Goal: Task Accomplishment & Management: Manage account settings

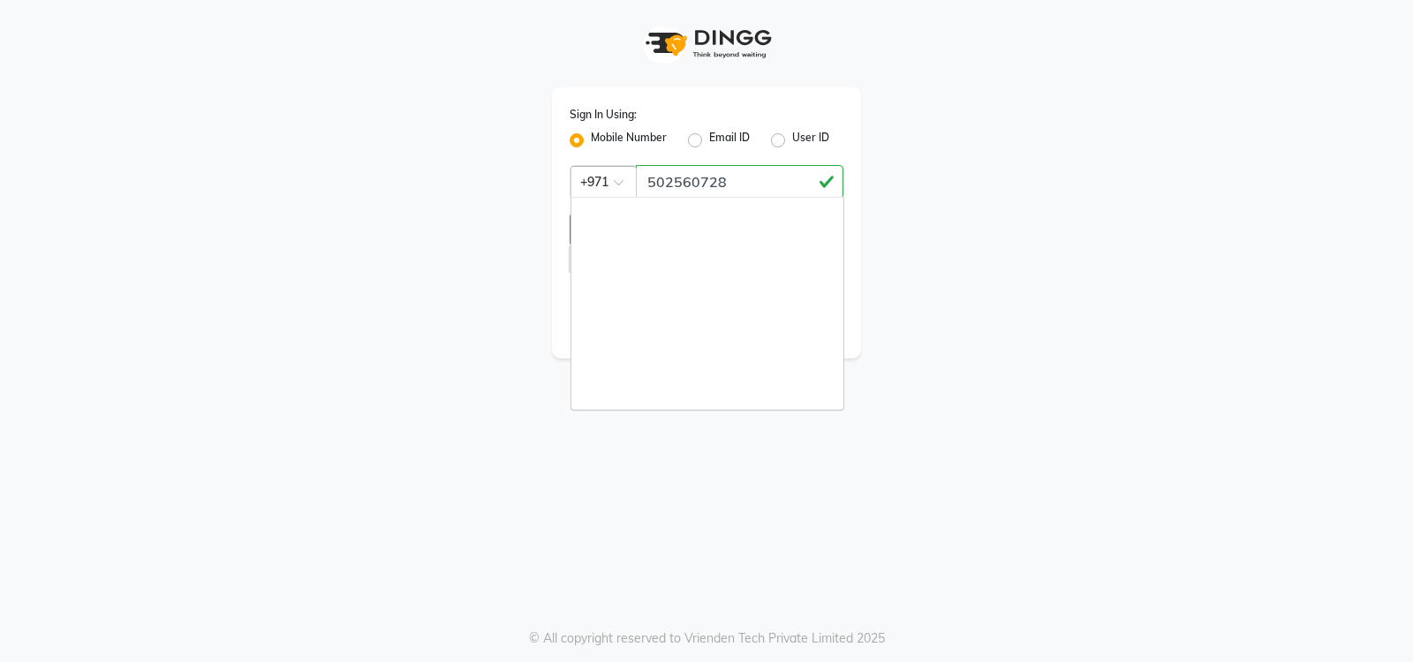
click at [612, 178] on div at bounding box center [603, 180] width 64 height 19
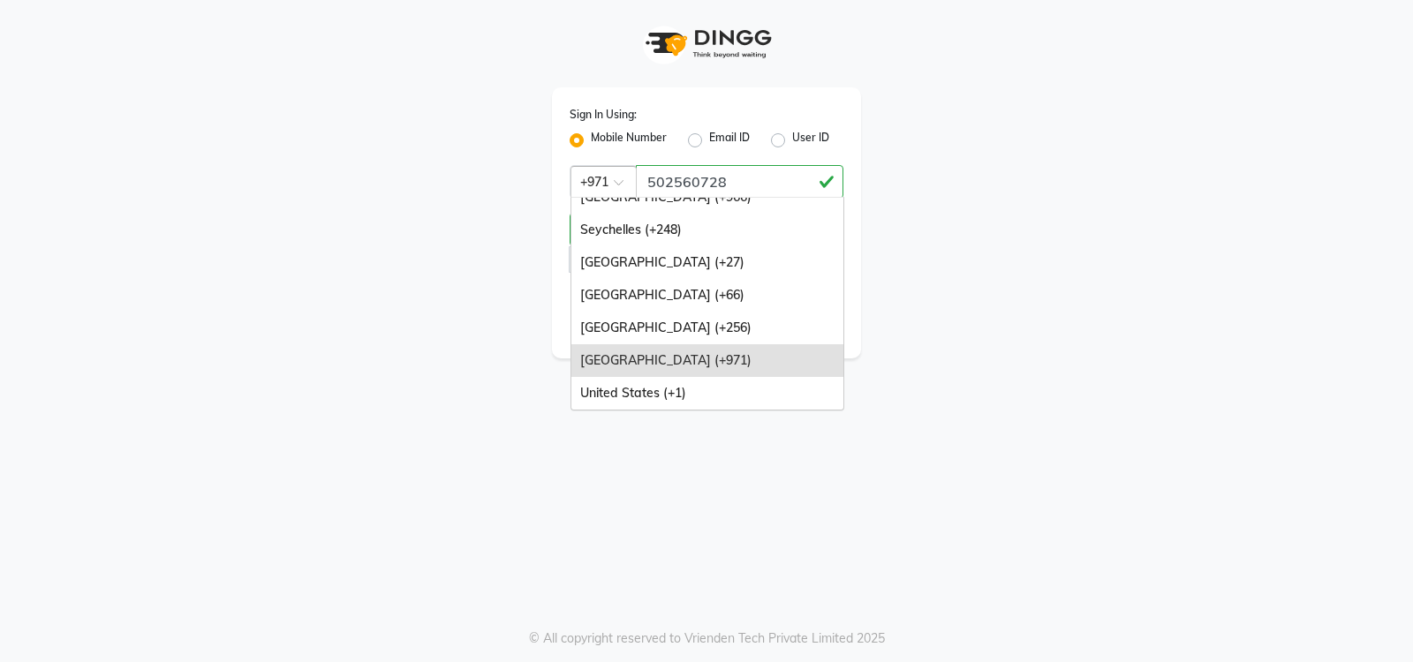
click at [612, 178] on div at bounding box center [603, 180] width 64 height 19
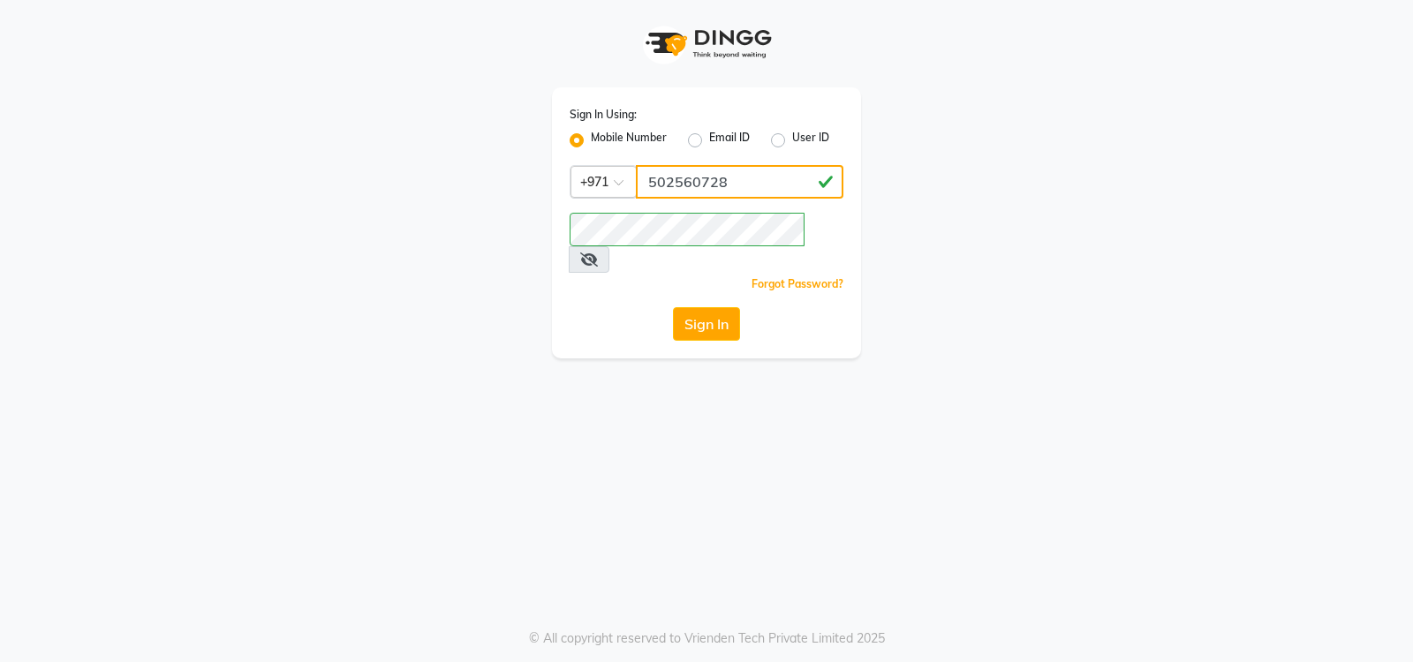
drag, startPoint x: 746, startPoint y: 192, endPoint x: 601, endPoint y: 178, distance: 146.4
click at [601, 178] on div "Country Code × +971 502560728" at bounding box center [707, 182] width 274 height 34
type input "544840255"
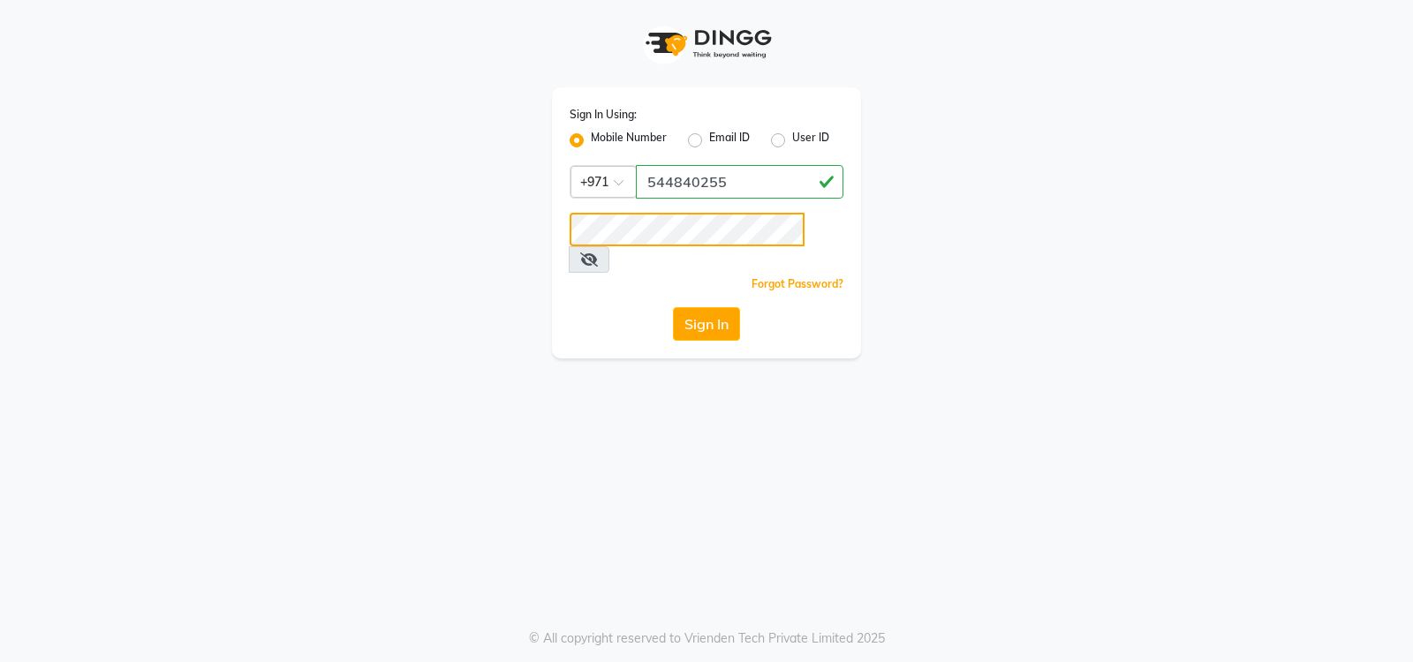
click at [319, 197] on div "Sign In Using: Mobile Number Email ID User ID Country Code × +971 544840255 Rem…" at bounding box center [706, 179] width 1007 height 359
click at [122, 290] on app-login "Sign In Using: Mobile Number Email ID User ID Country Code × +971 544840255 Rem…" at bounding box center [706, 179] width 1413 height 359
click at [724, 307] on button "Sign In" at bounding box center [706, 324] width 67 height 34
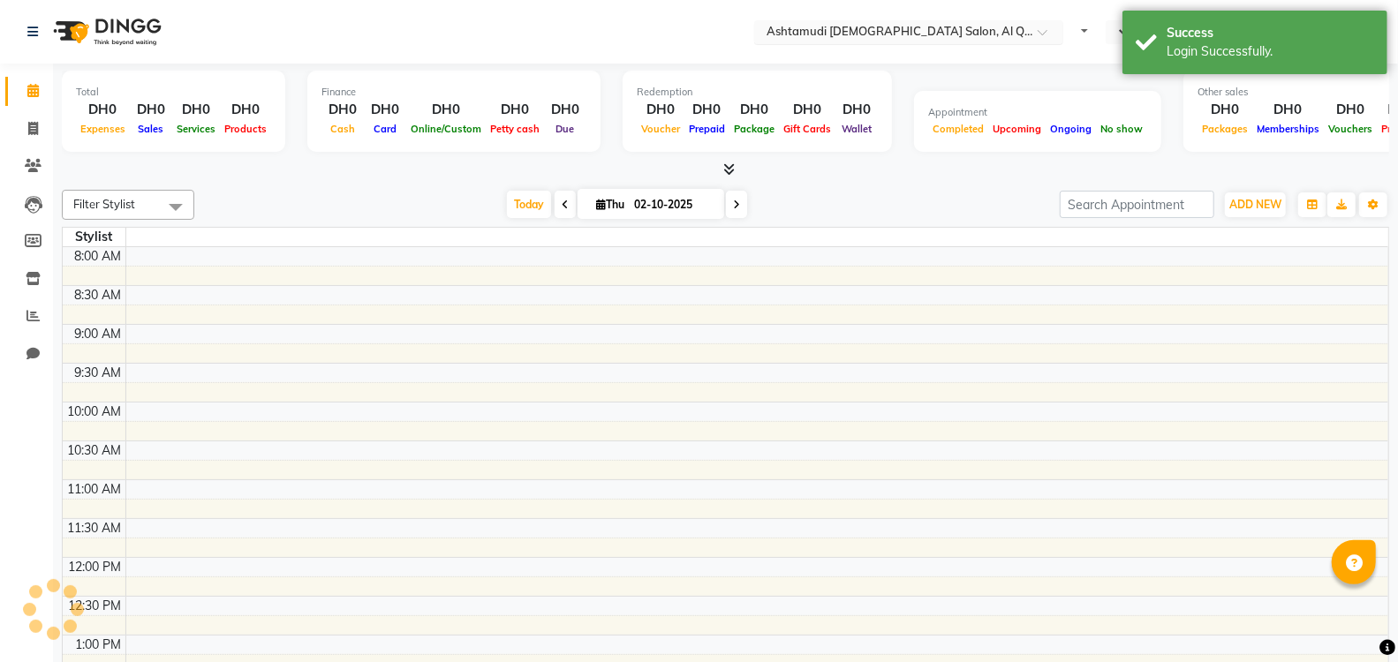
select select "en"
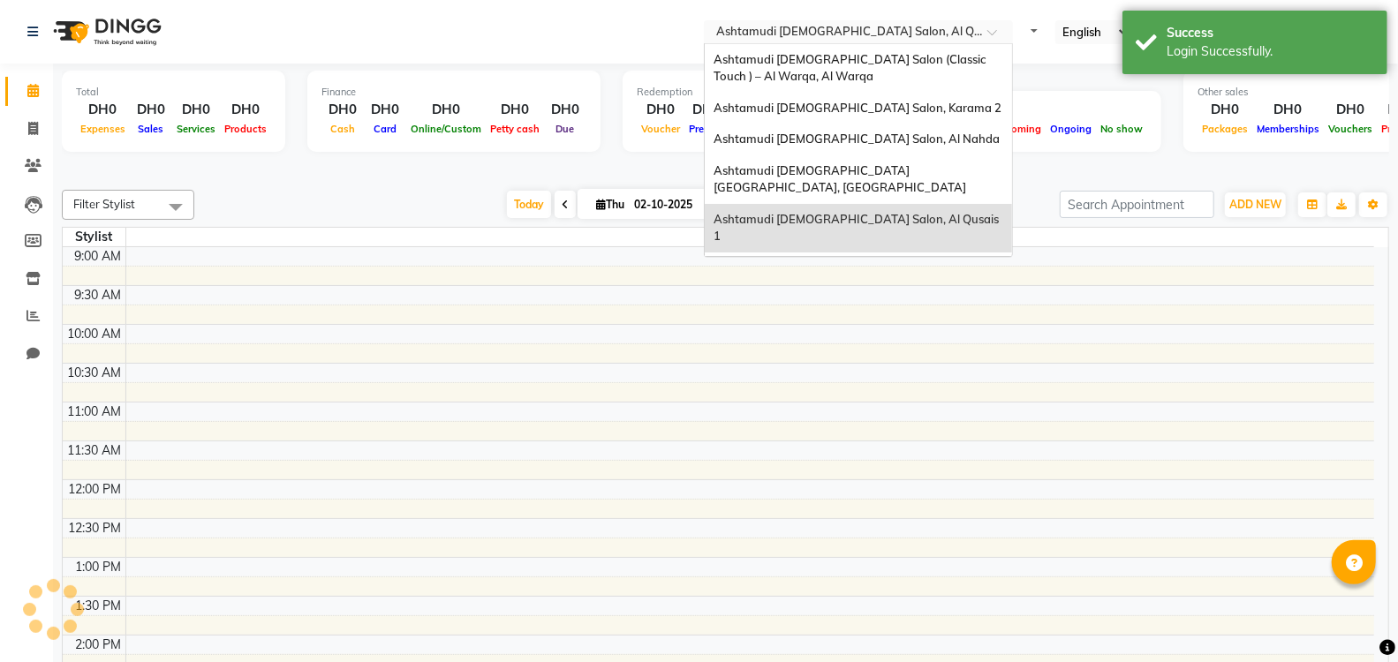
click at [914, 35] on input "text" at bounding box center [841, 34] width 256 height 18
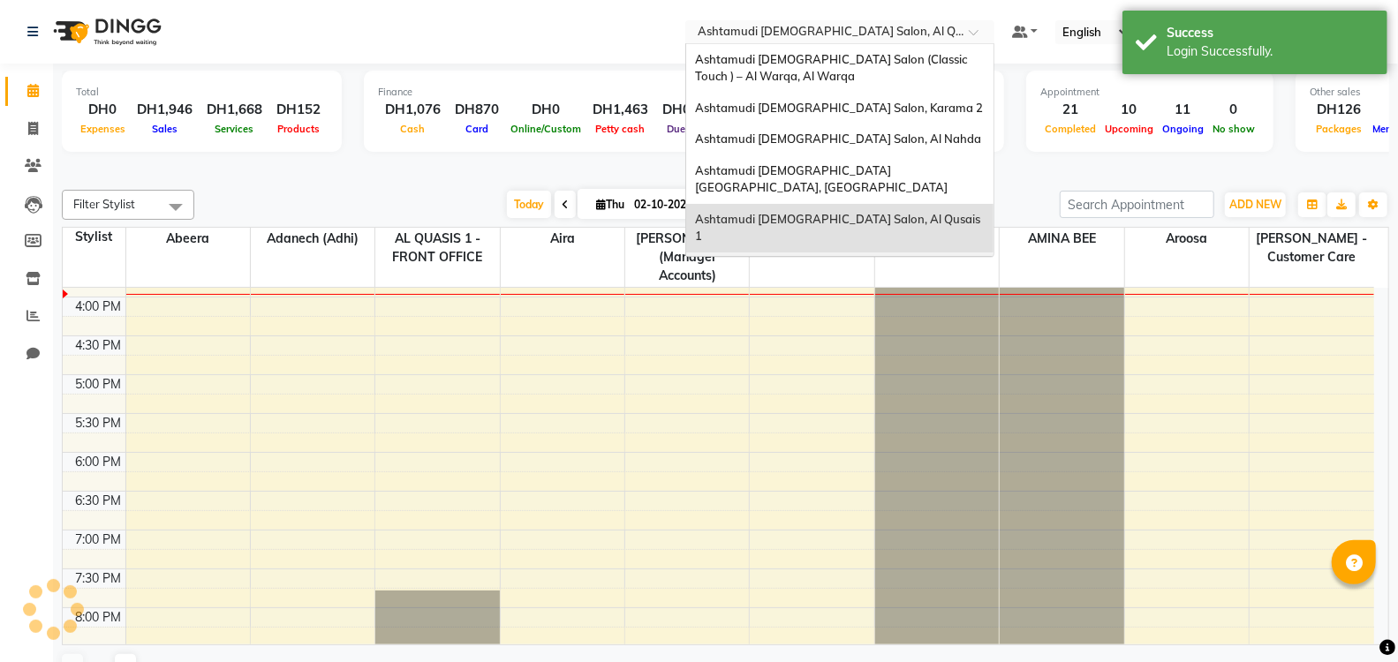
click at [855, 261] on span "Ashtamudi [DEMOGRAPHIC_DATA] Salon - Al Karama, [GEOGRAPHIC_DATA] -[GEOGRAPHIC_…" at bounding box center [822, 285] width 254 height 49
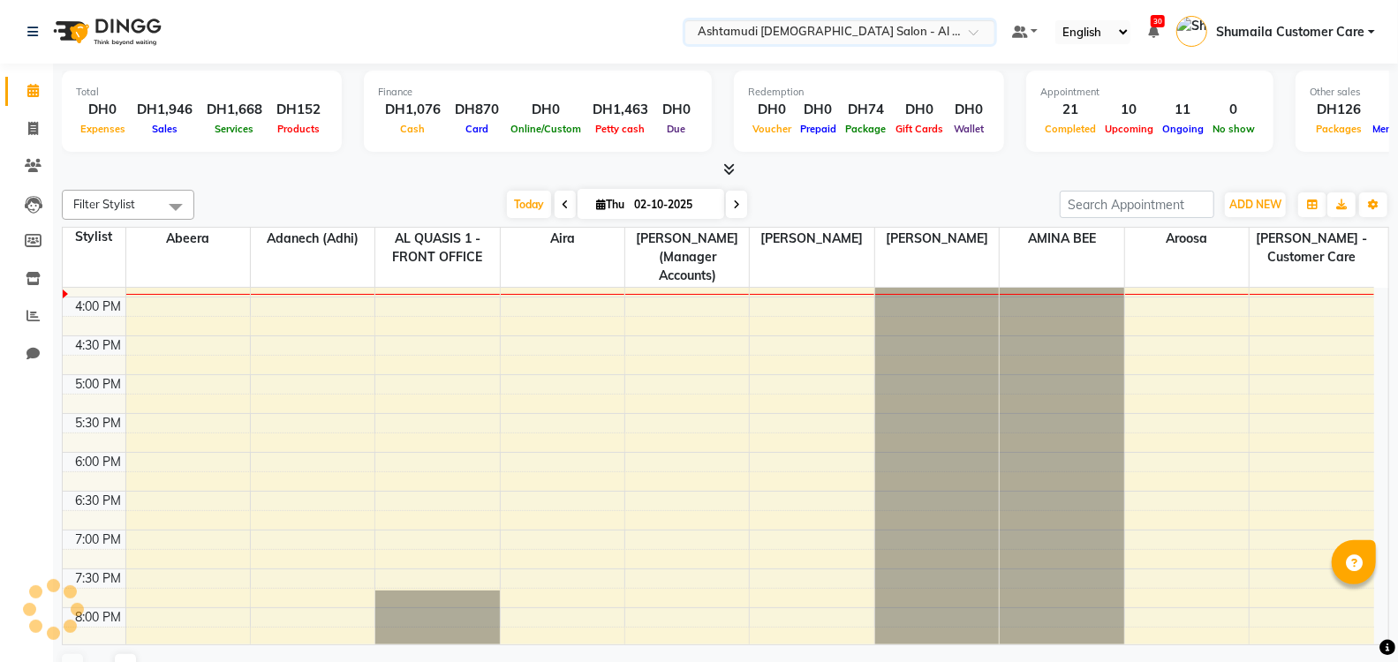
scroll to position [0, 0]
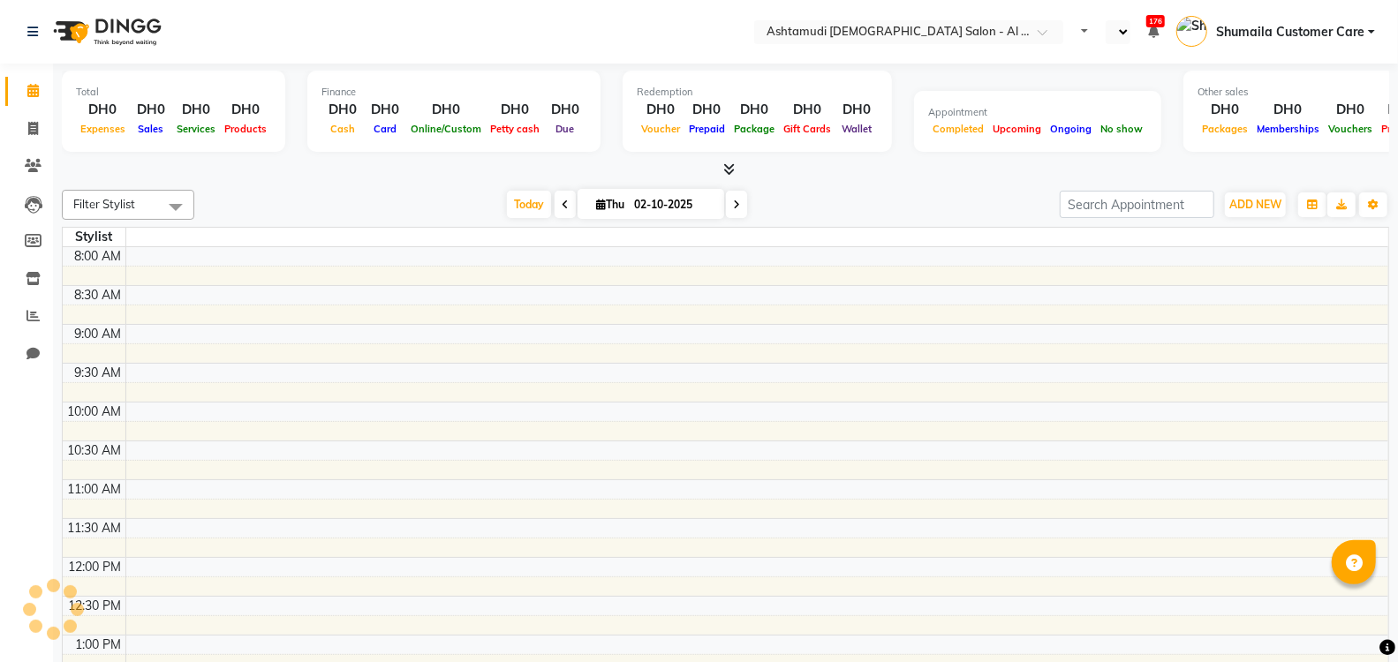
select select "en"
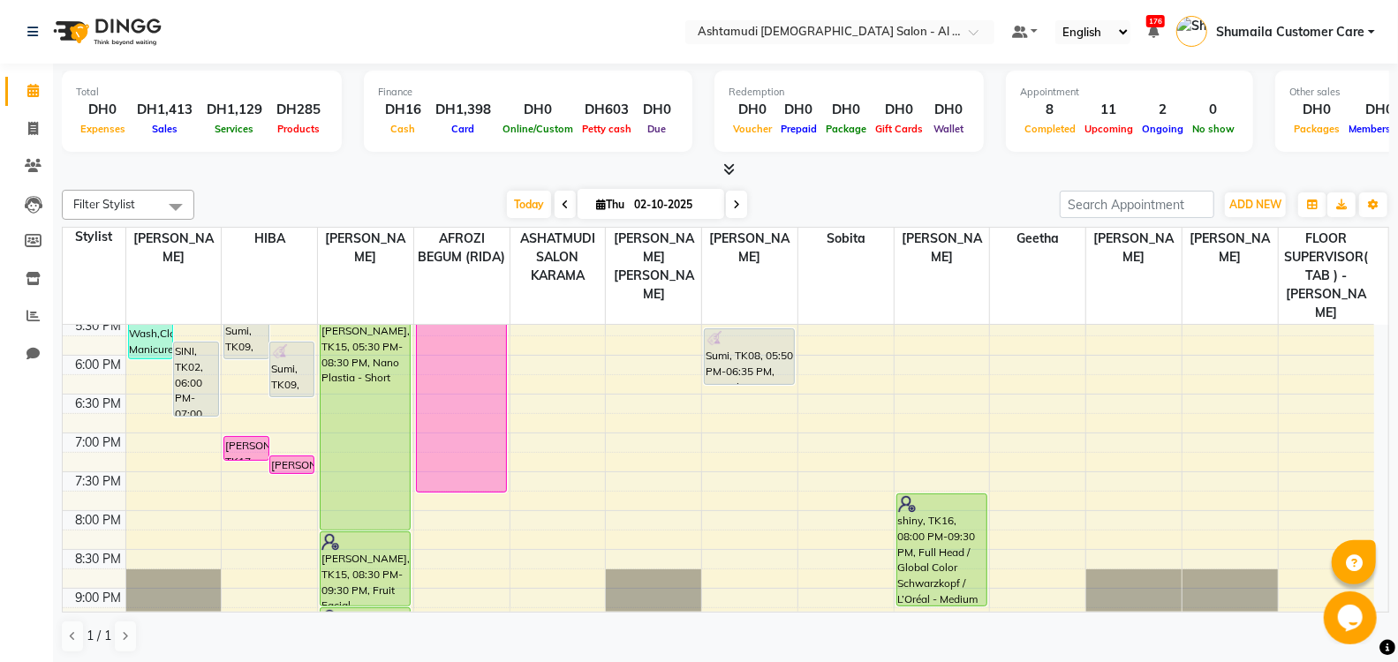
click at [1206, 385] on div "9:00 AM 9:30 AM 10:00 AM 10:30 AM 11:00 AM 11:30 AM 12:00 PM 12:30 PM 1:00 PM 1…" at bounding box center [718, 199] width 1311 height 1087
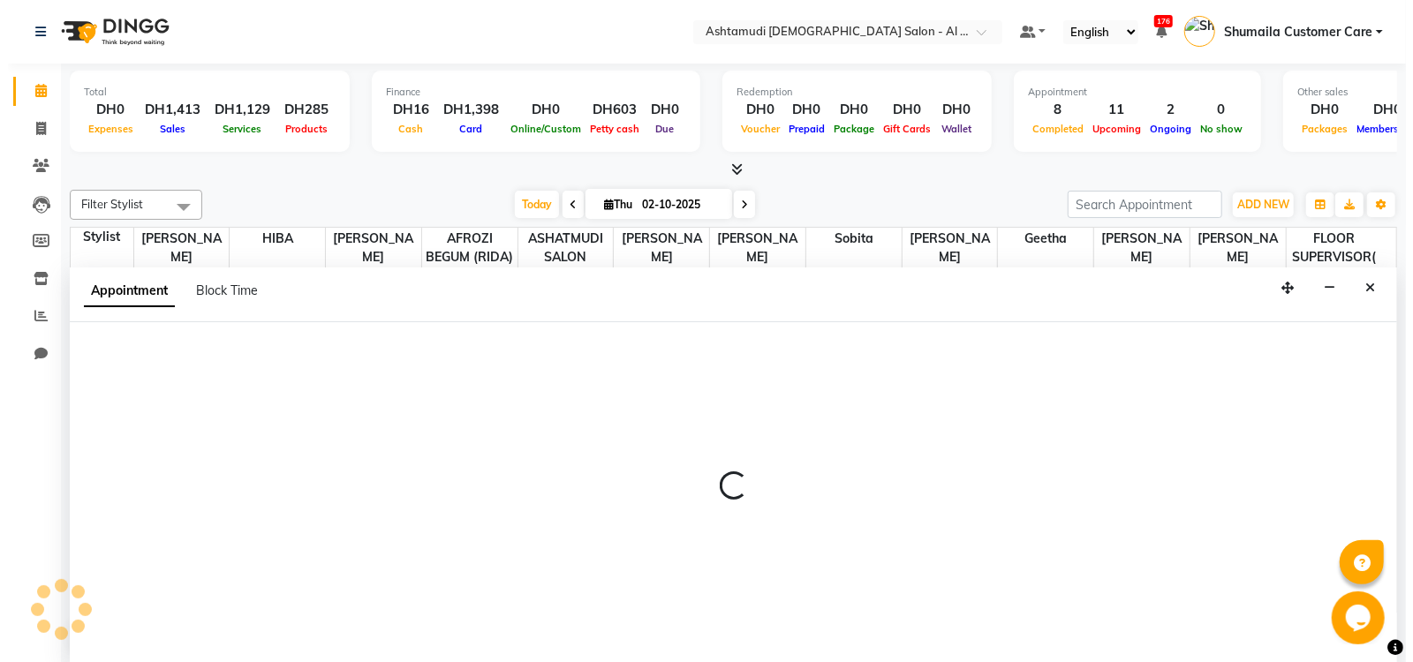
scroll to position [1, 0]
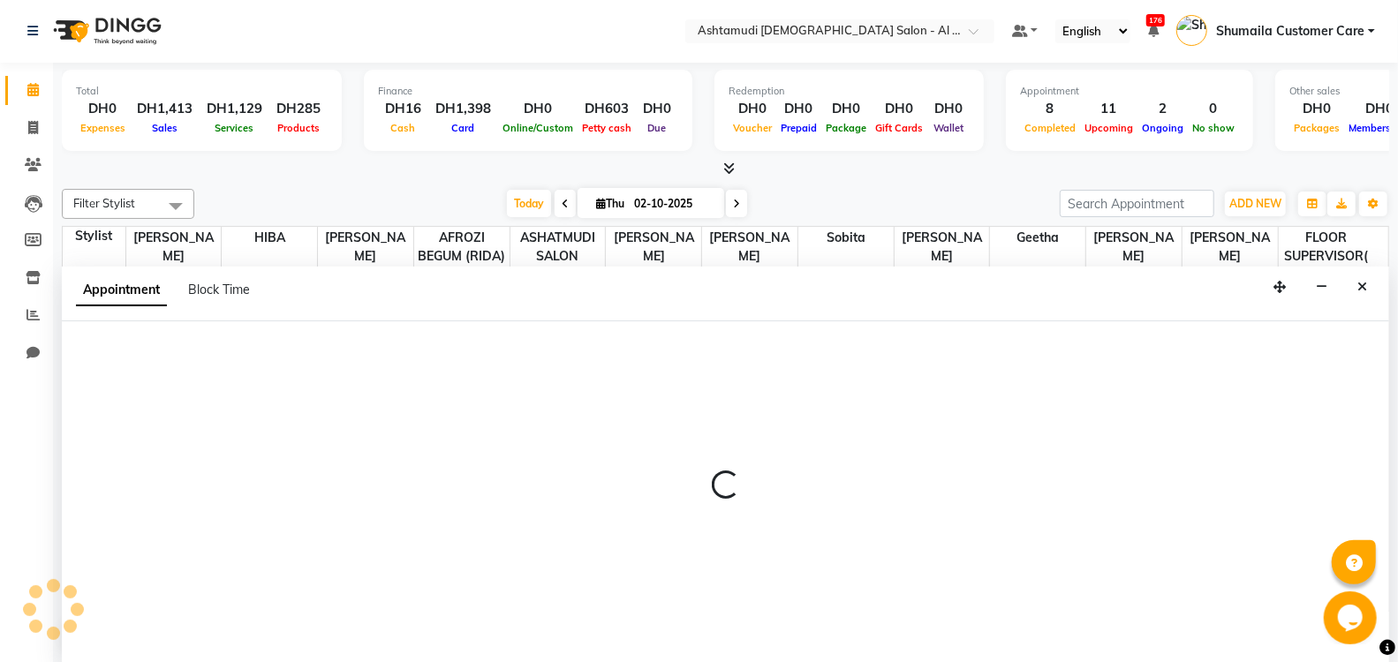
select select "88189"
select select "1140"
select select "tentative"
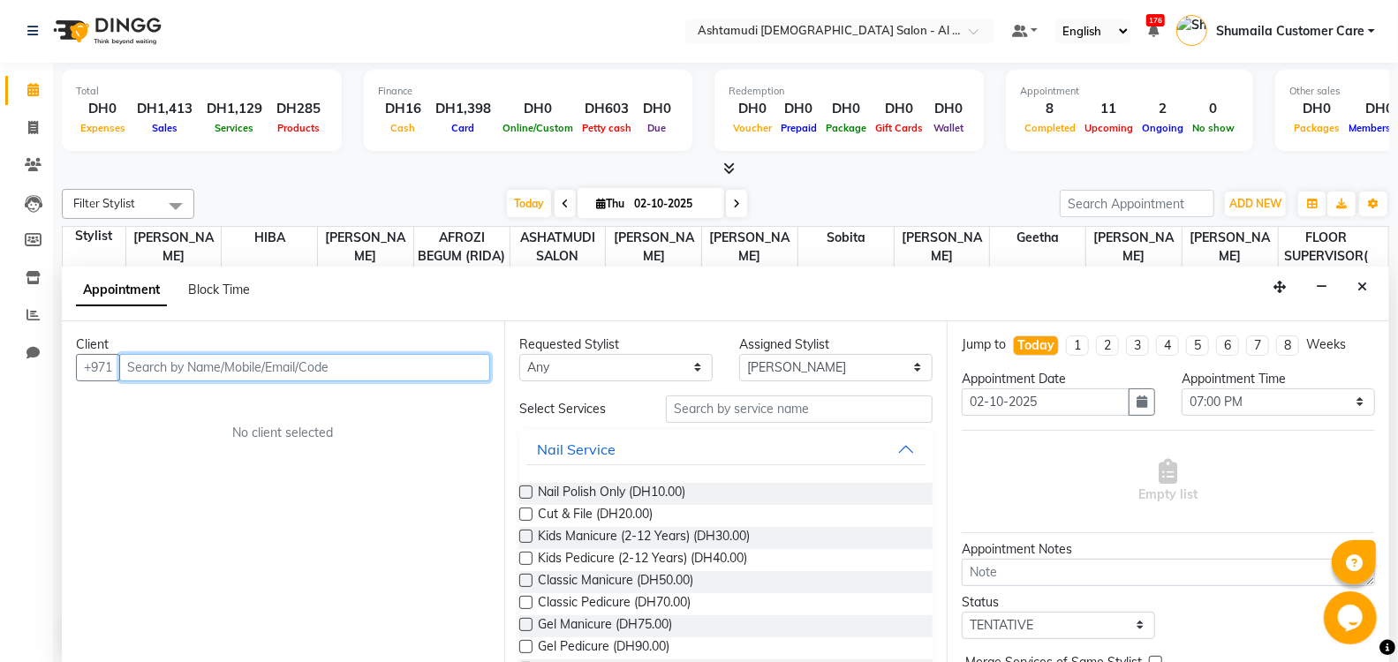
click at [294, 367] on input "text" at bounding box center [304, 367] width 371 height 27
type input "502578994"
click at [466, 366] on span "Add Client" at bounding box center [453, 367] width 59 height 16
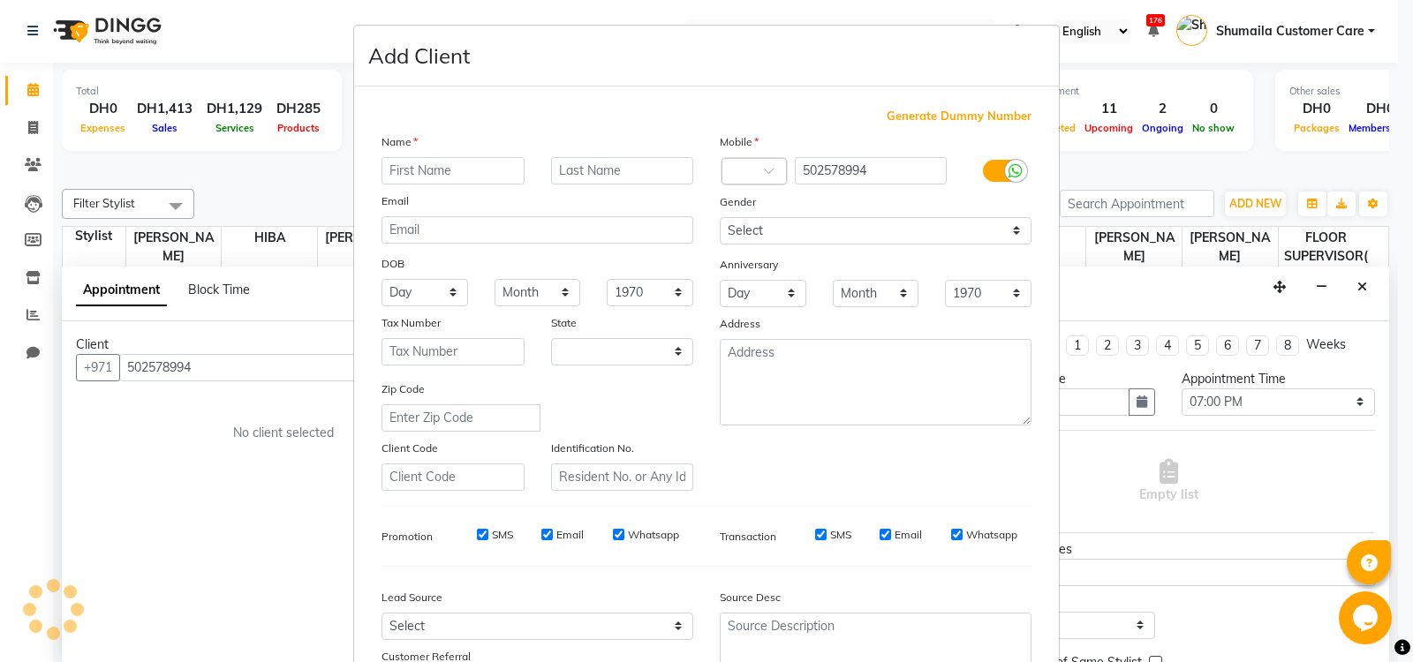
select select "3798"
click at [441, 172] on input "text" at bounding box center [453, 170] width 143 height 27
type input "Swathi"
click at [618, 171] on input "text" at bounding box center [622, 170] width 143 height 27
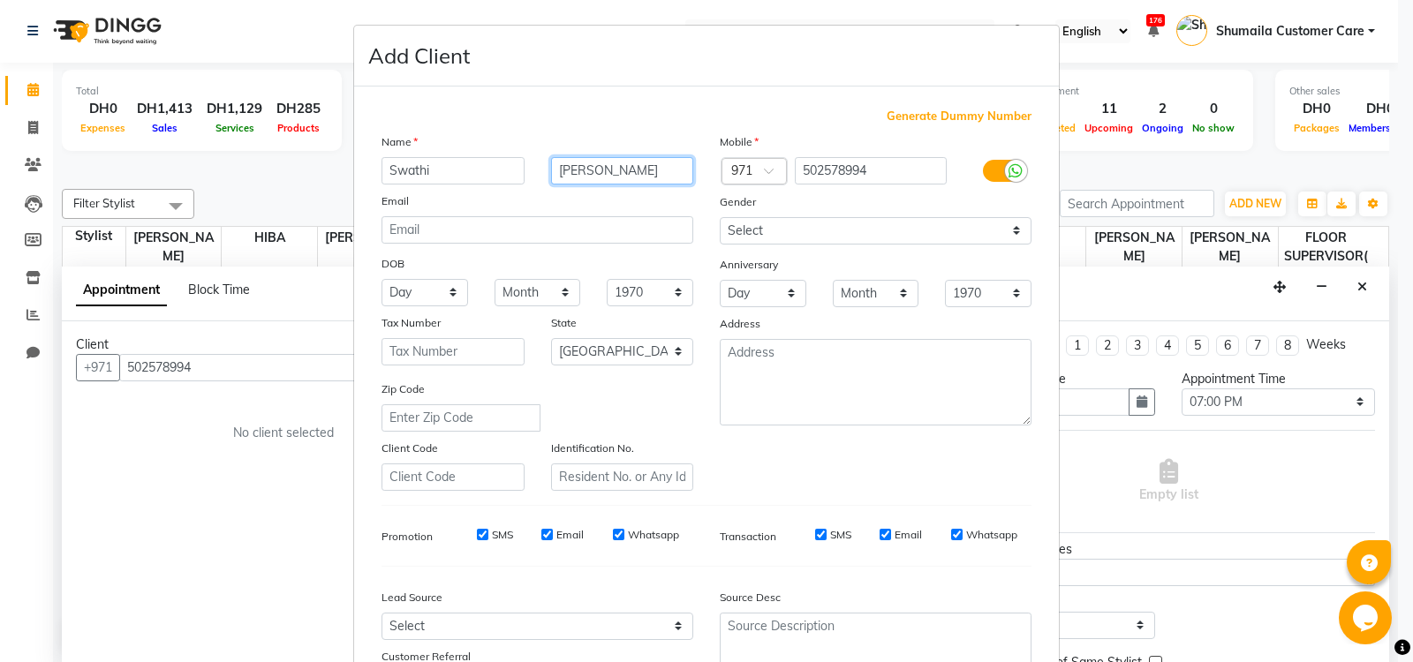
type input "[PERSON_NAME]"
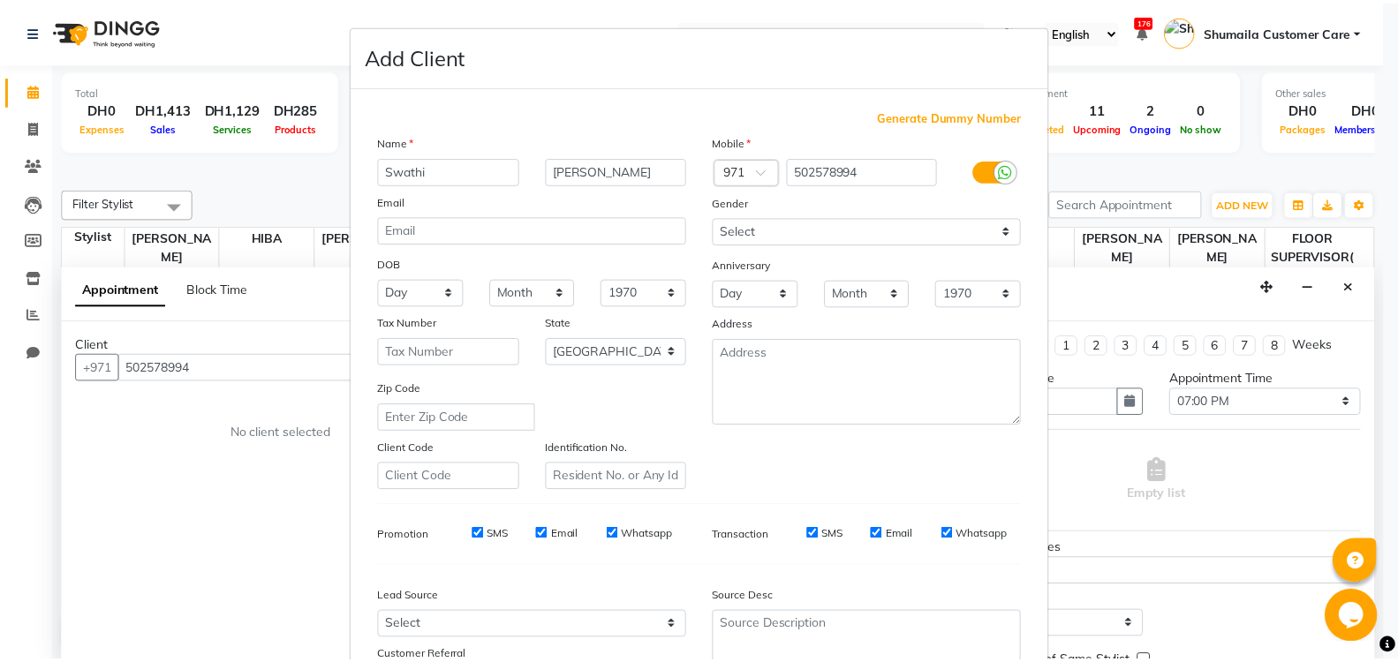
scroll to position [151, 0]
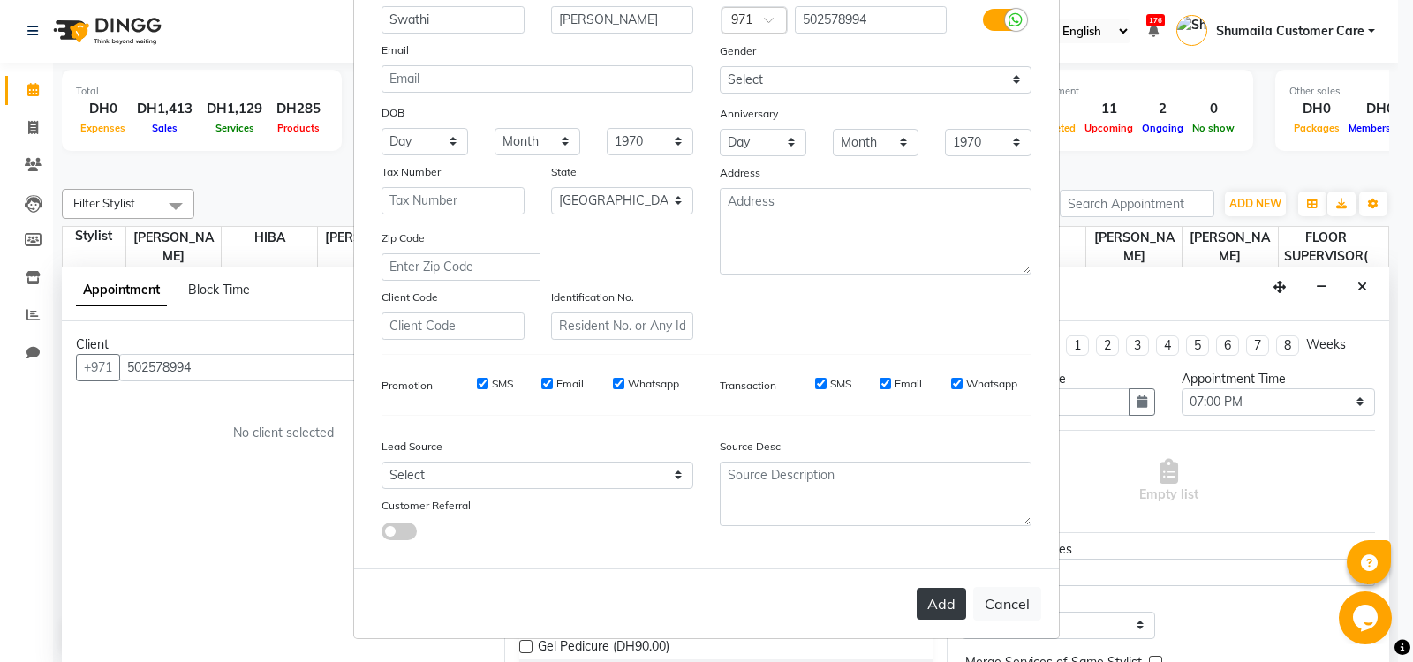
click at [948, 602] on button "Add" at bounding box center [941, 604] width 49 height 32
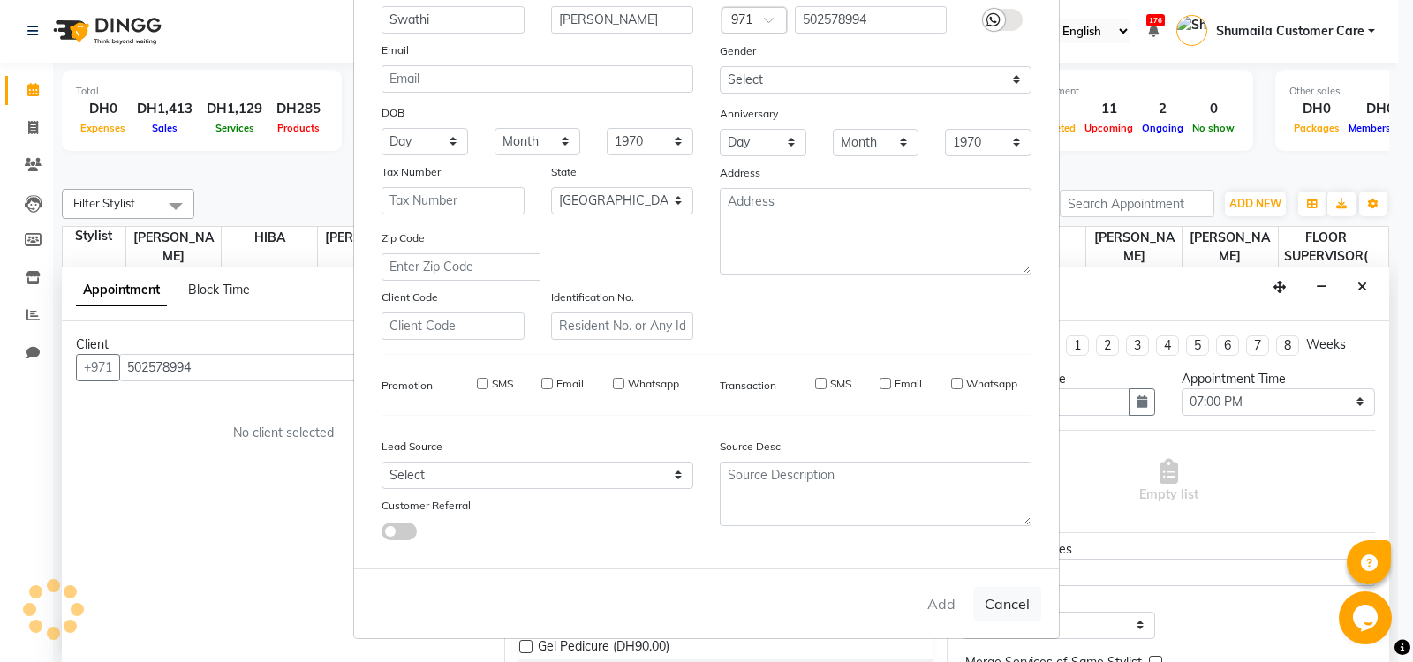
select select
select select "null"
select select
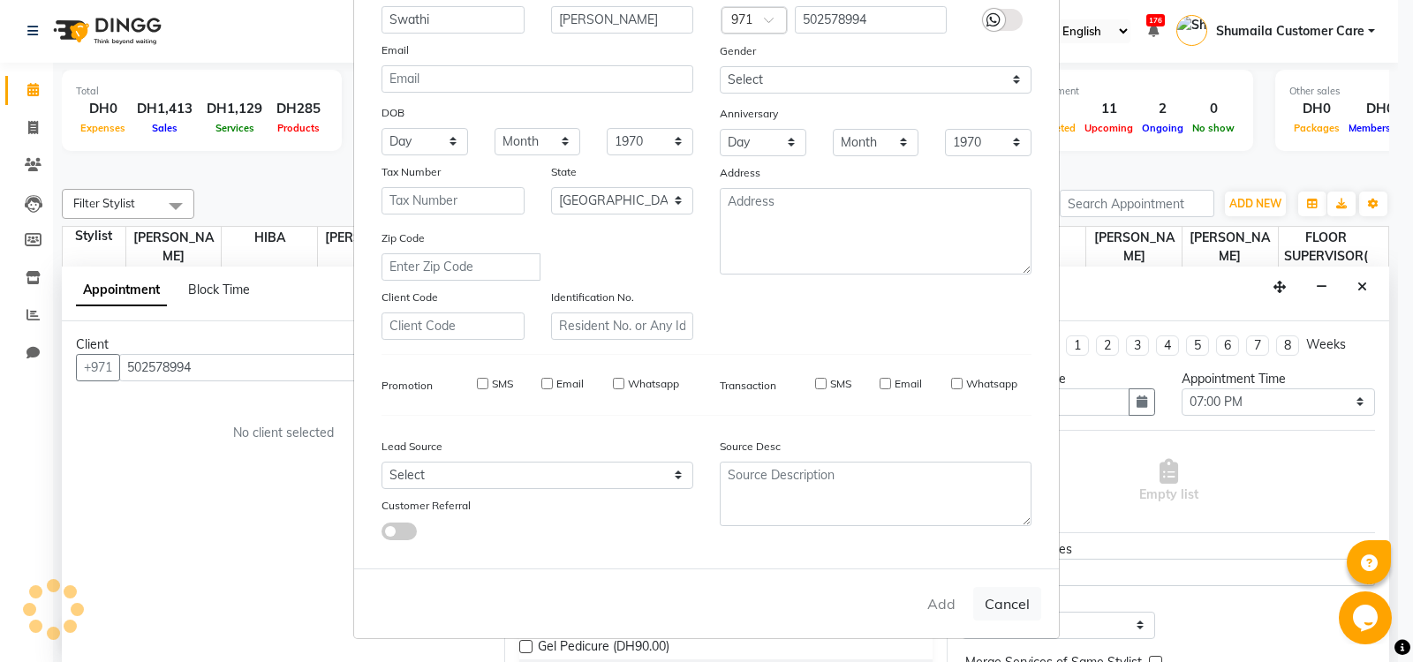
select select
checkbox input "false"
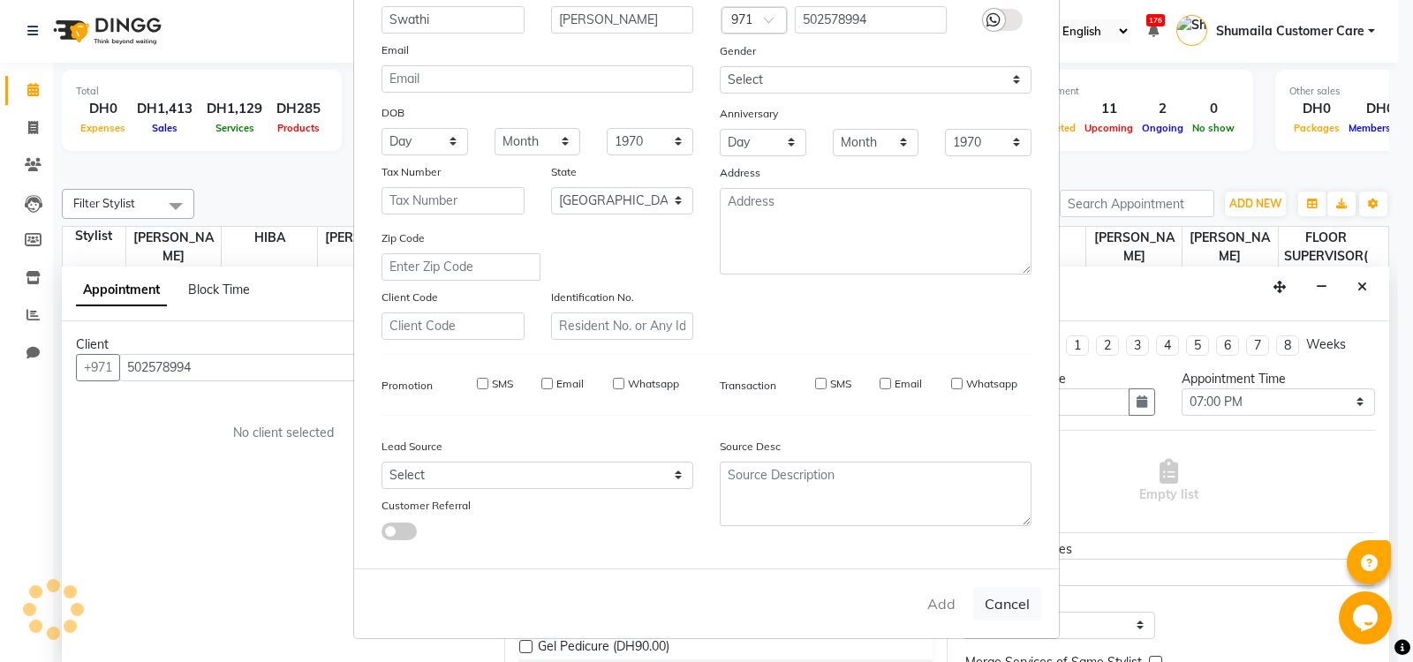
checkbox input "false"
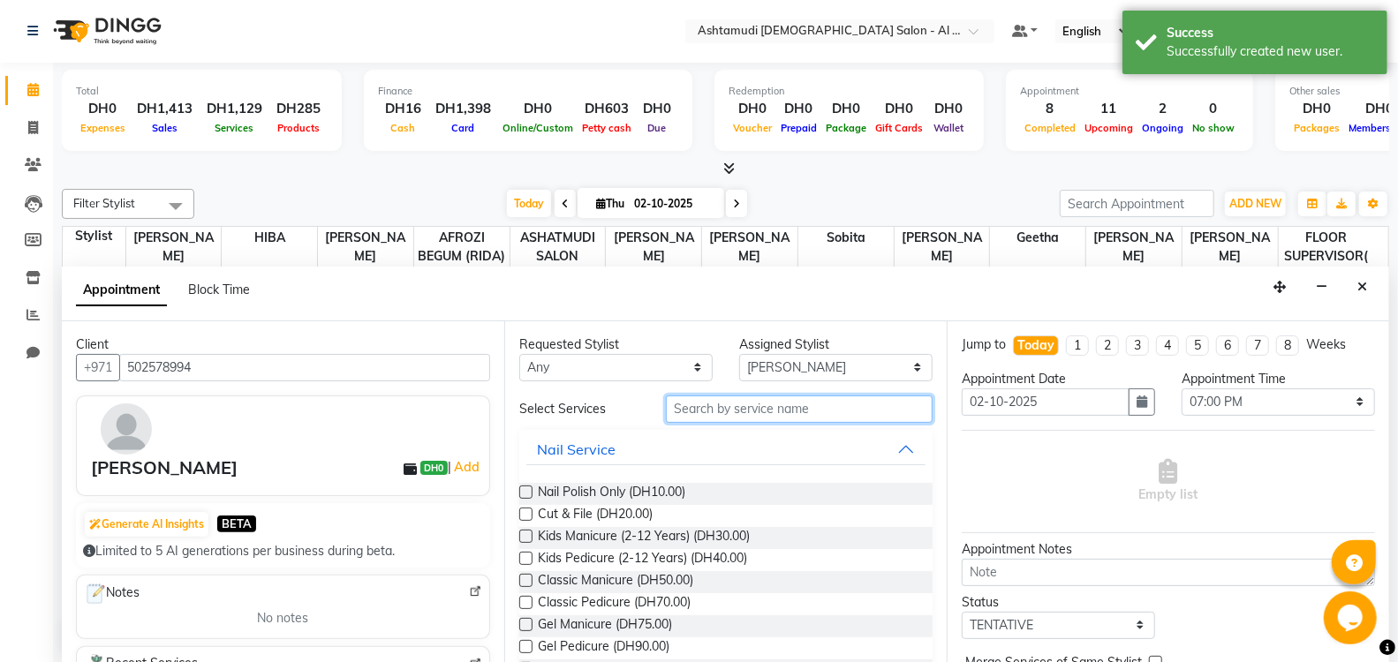
click at [733, 409] on input "text" at bounding box center [799, 409] width 267 height 27
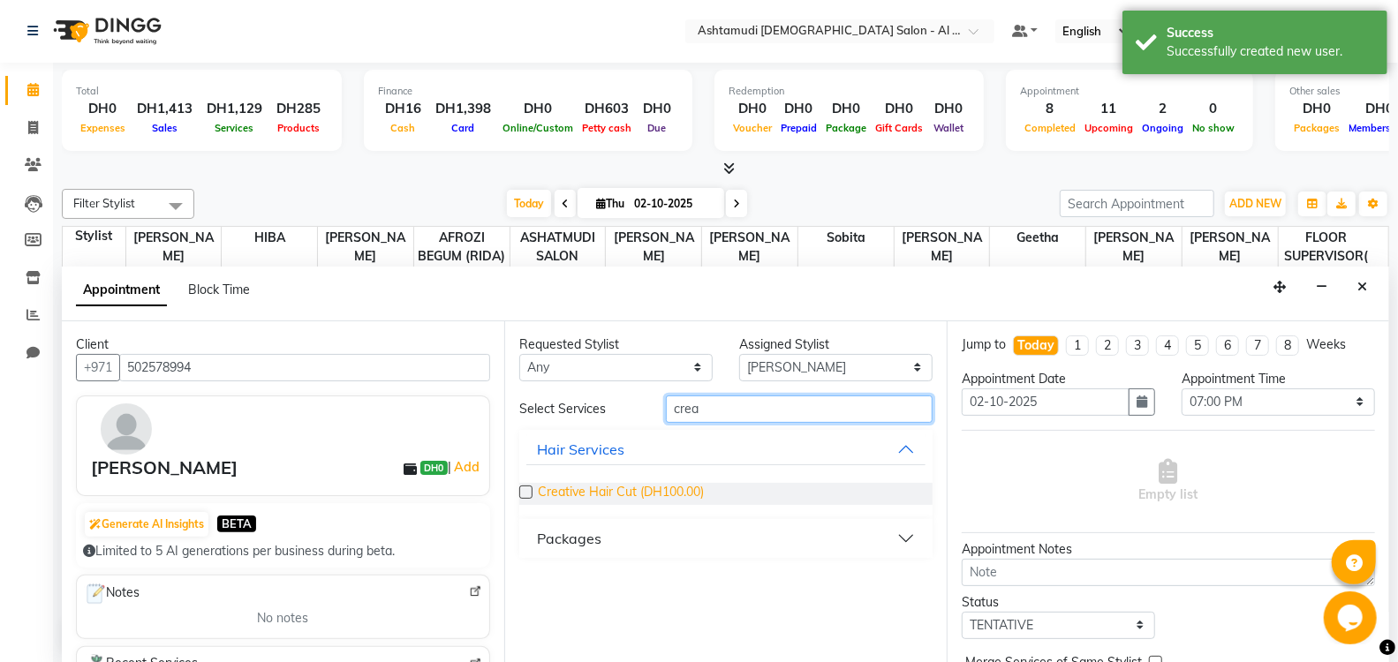
type input "crea"
click at [639, 485] on span "Creative Hair Cut (DH100.00)" at bounding box center [621, 494] width 166 height 22
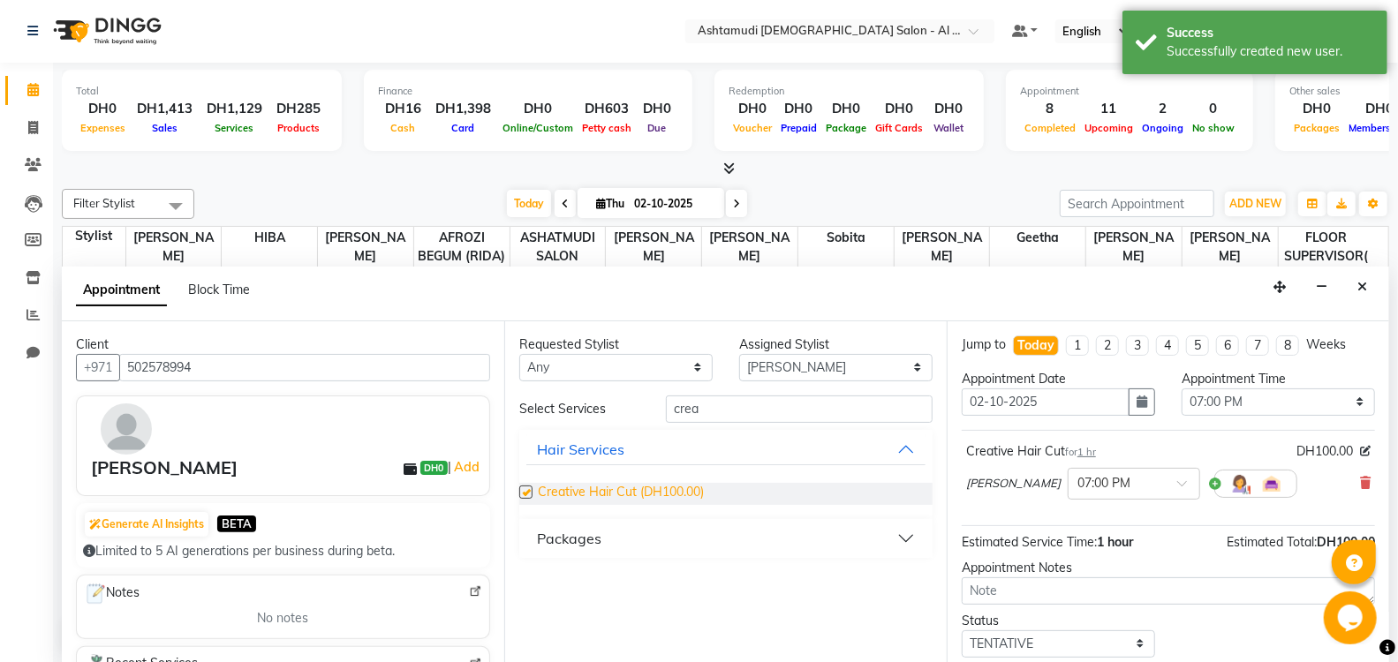
checkbox input "false"
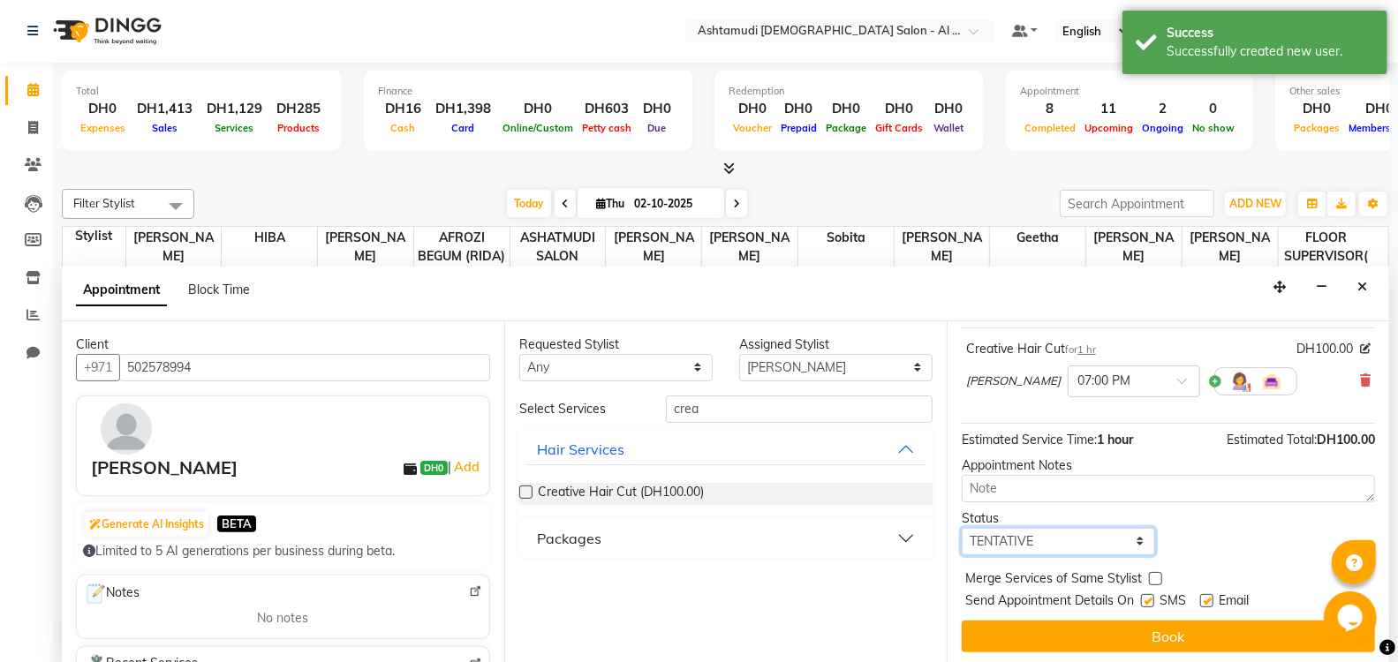
click at [1059, 531] on select "Select TENTATIVE CONFIRM CHECK-IN UPCOMING" at bounding box center [1058, 541] width 193 height 27
select select "upcoming"
click at [962, 528] on select "Select TENTATIVE CONFIRM CHECK-IN UPCOMING" at bounding box center [1058, 541] width 193 height 27
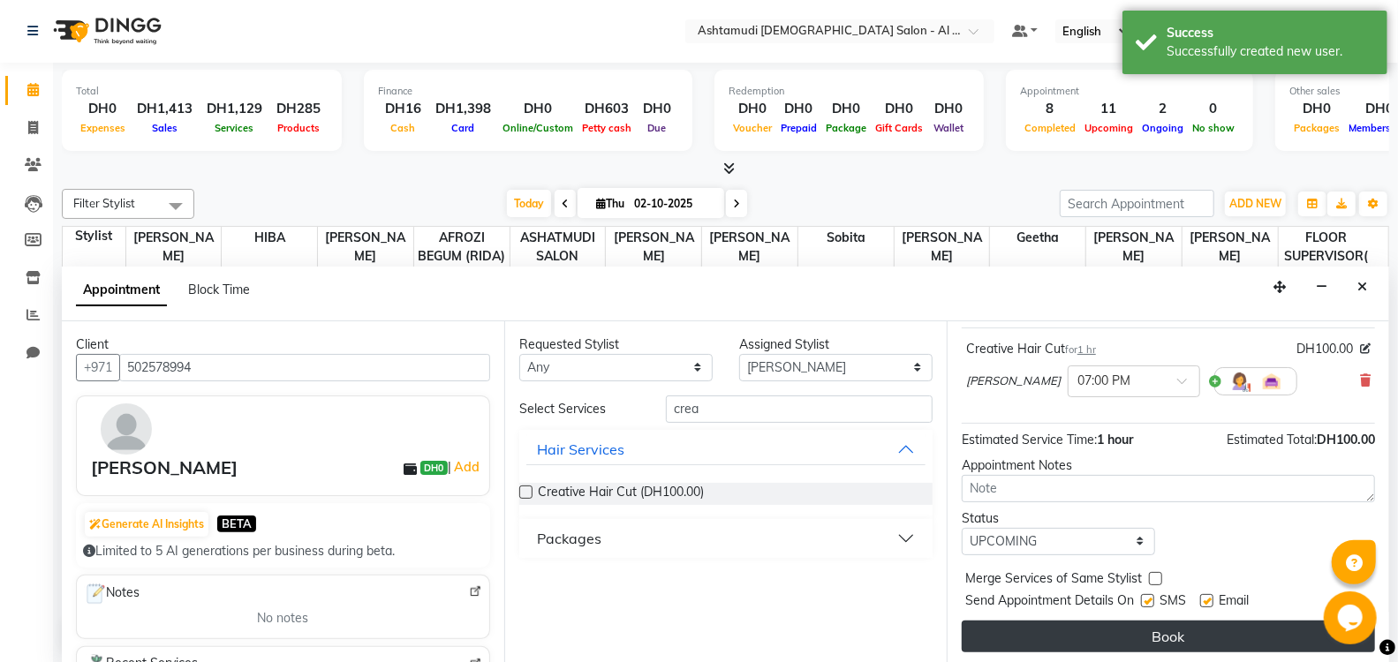
click at [1082, 627] on button "Book" at bounding box center [1168, 637] width 413 height 32
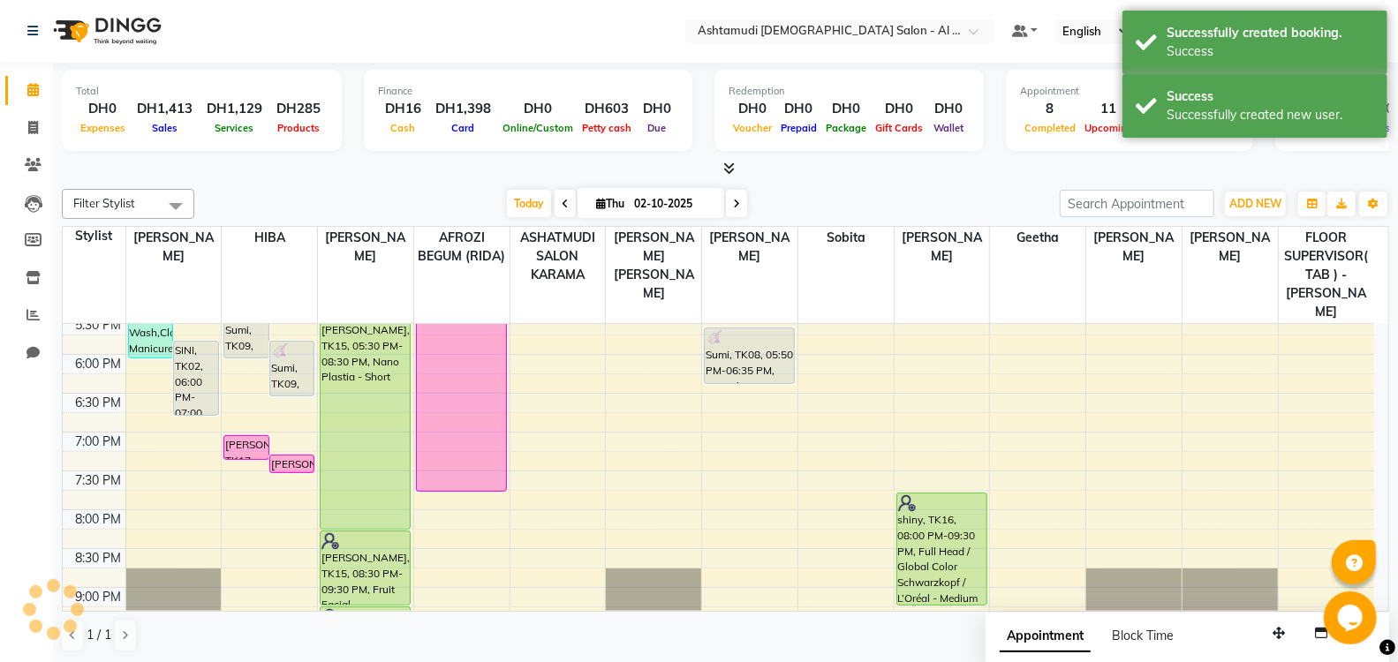
scroll to position [0, 0]
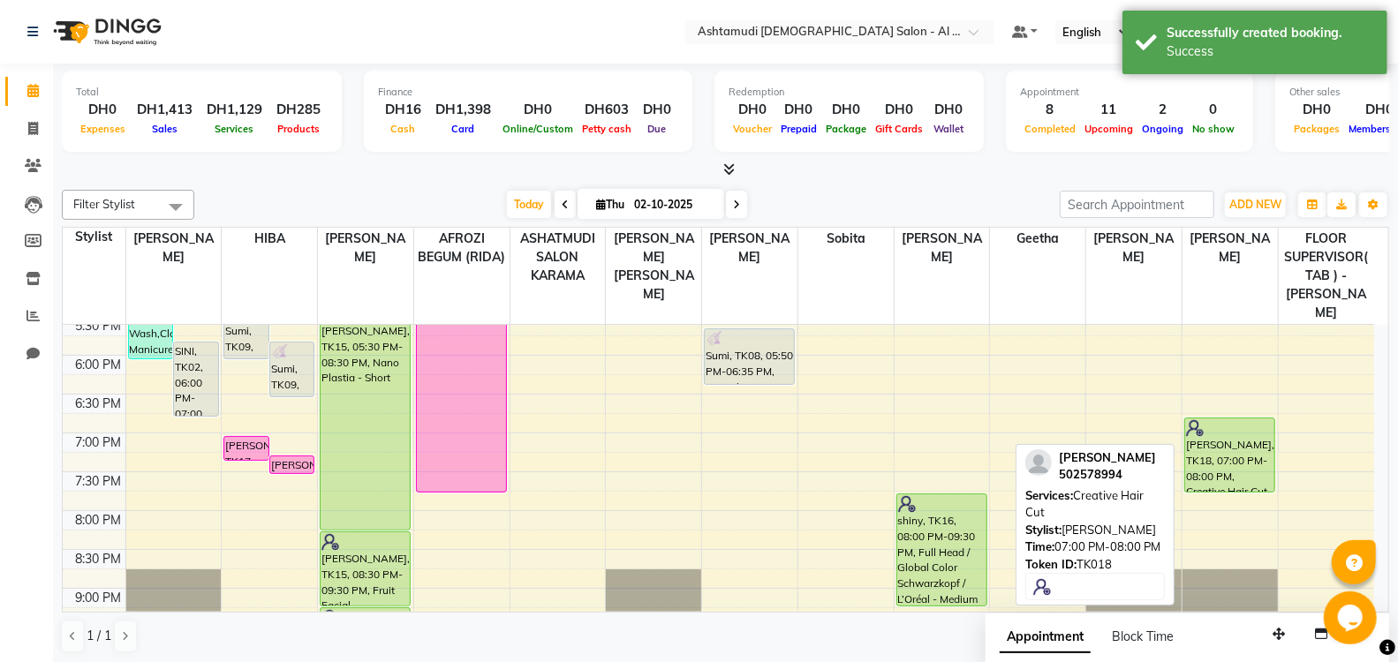
click at [1220, 419] on div "[PERSON_NAME], TK18, 07:00 PM-08:00 PM, Creative Hair Cut" at bounding box center [1229, 455] width 89 height 73
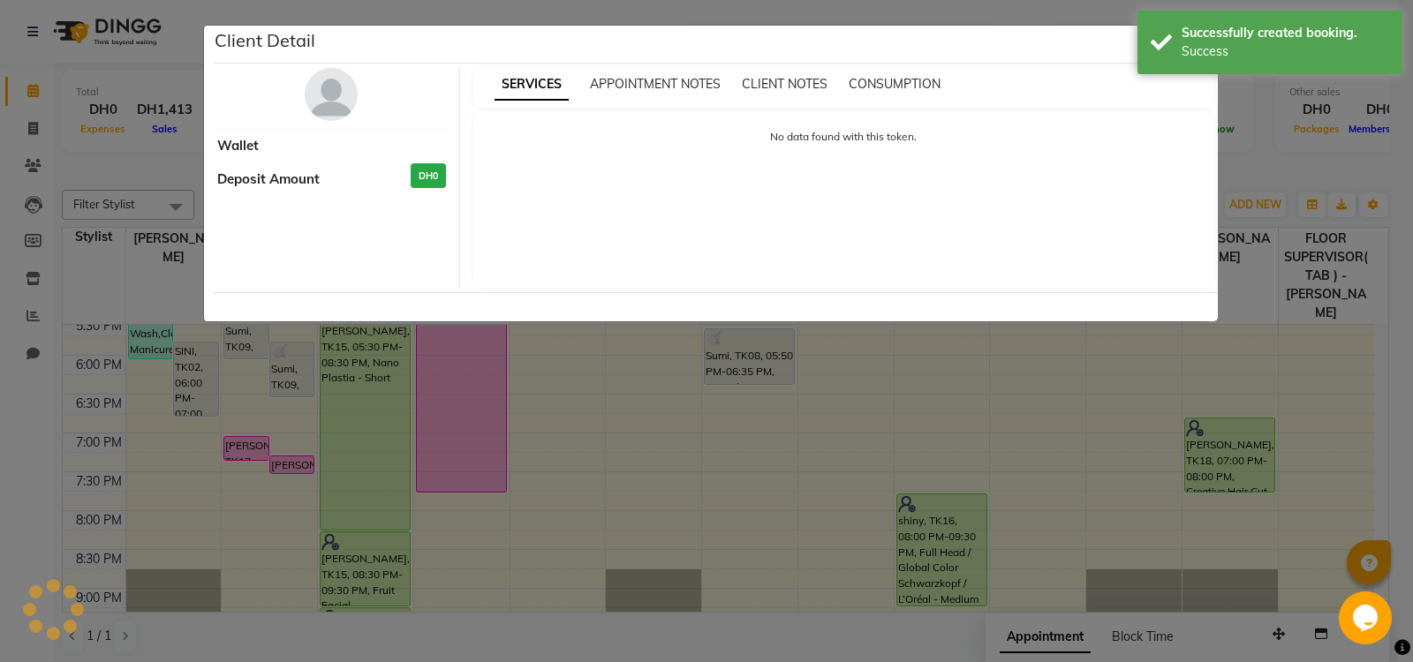
select select "5"
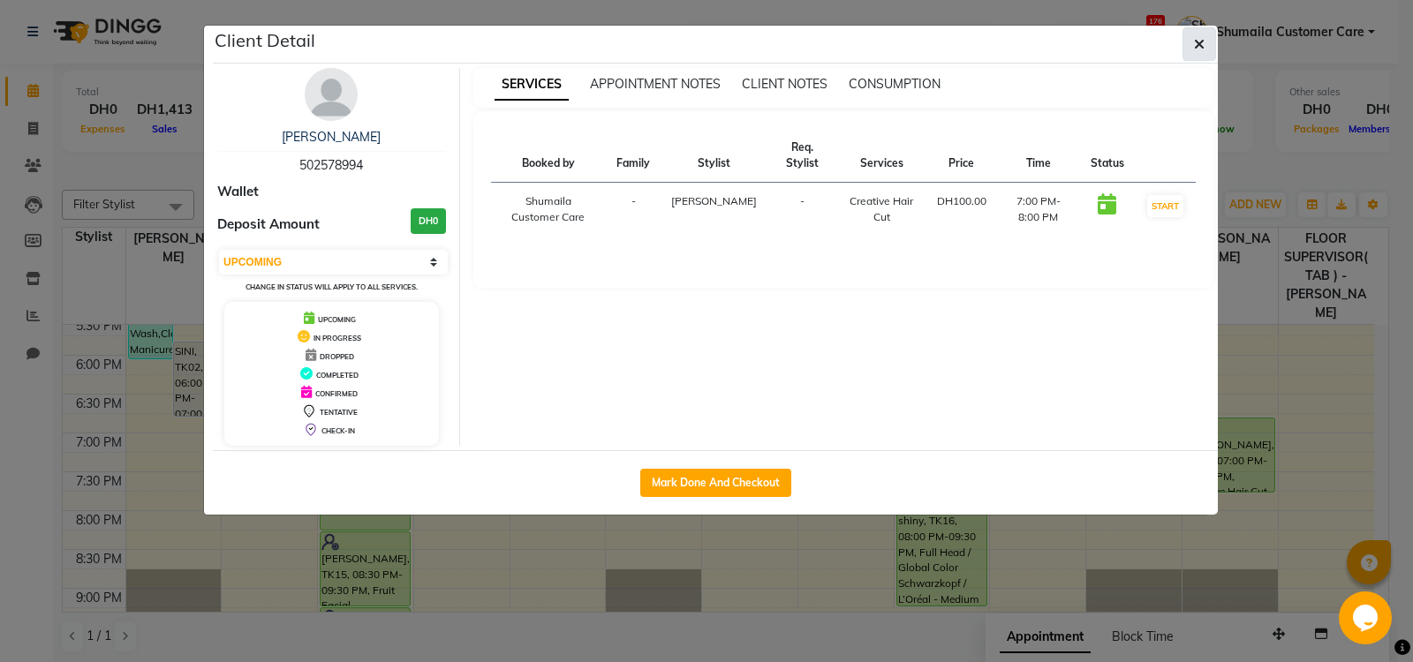
click at [1191, 47] on button "button" at bounding box center [1200, 44] width 34 height 34
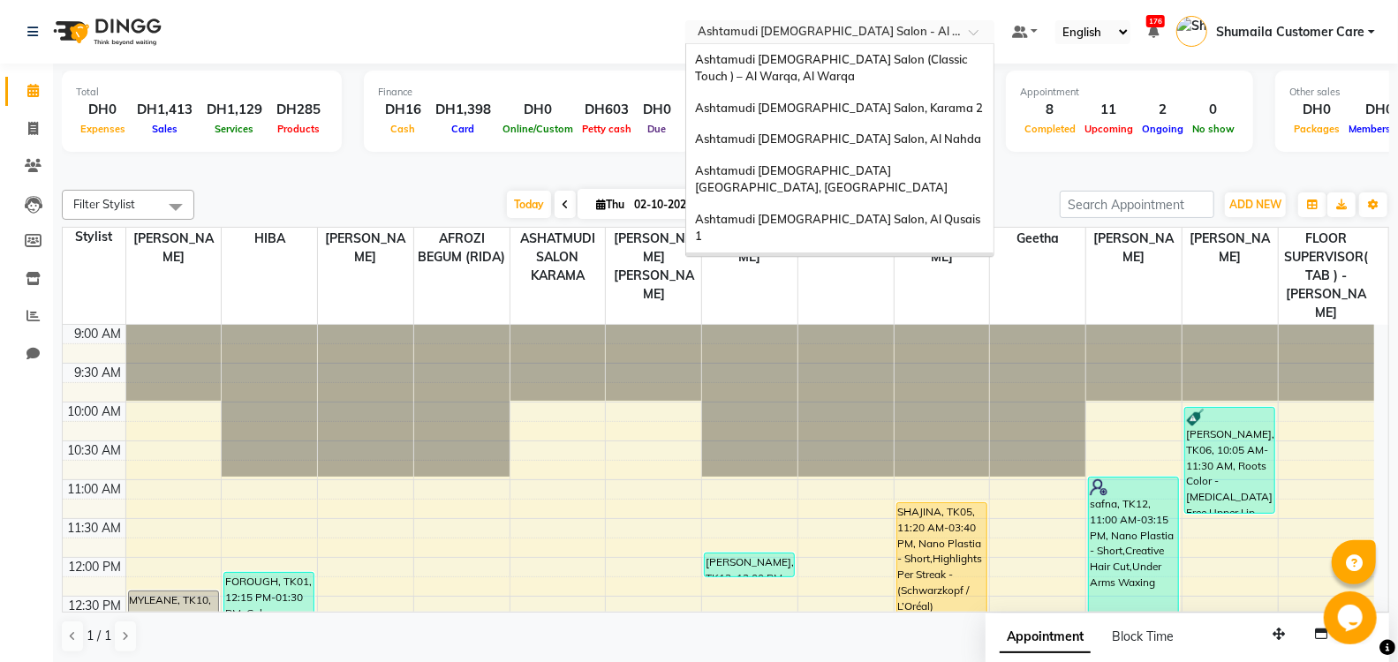
scroll to position [11, 0]
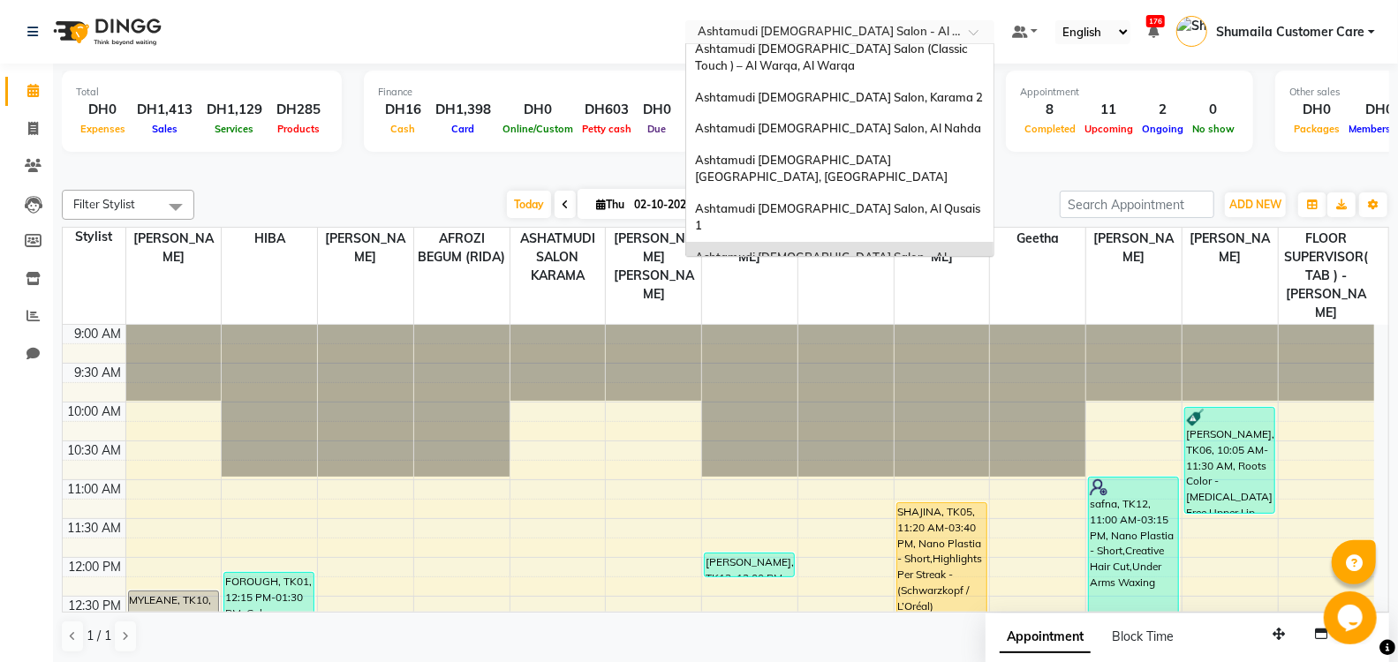
click at [960, 28] on div at bounding box center [839, 34] width 309 height 18
click at [880, 201] on span "Ashtamudi [DEMOGRAPHIC_DATA] Salon, Al Qusais 1" at bounding box center [839, 217] width 288 height 32
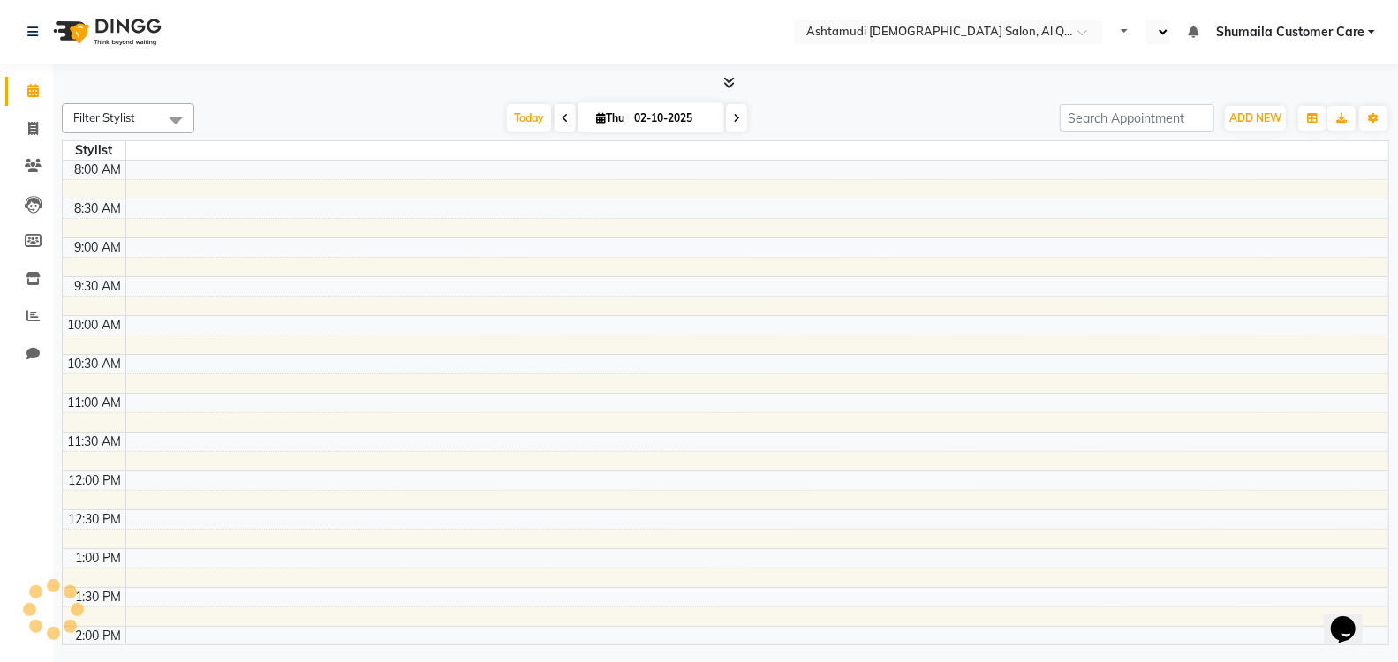
select select "en"
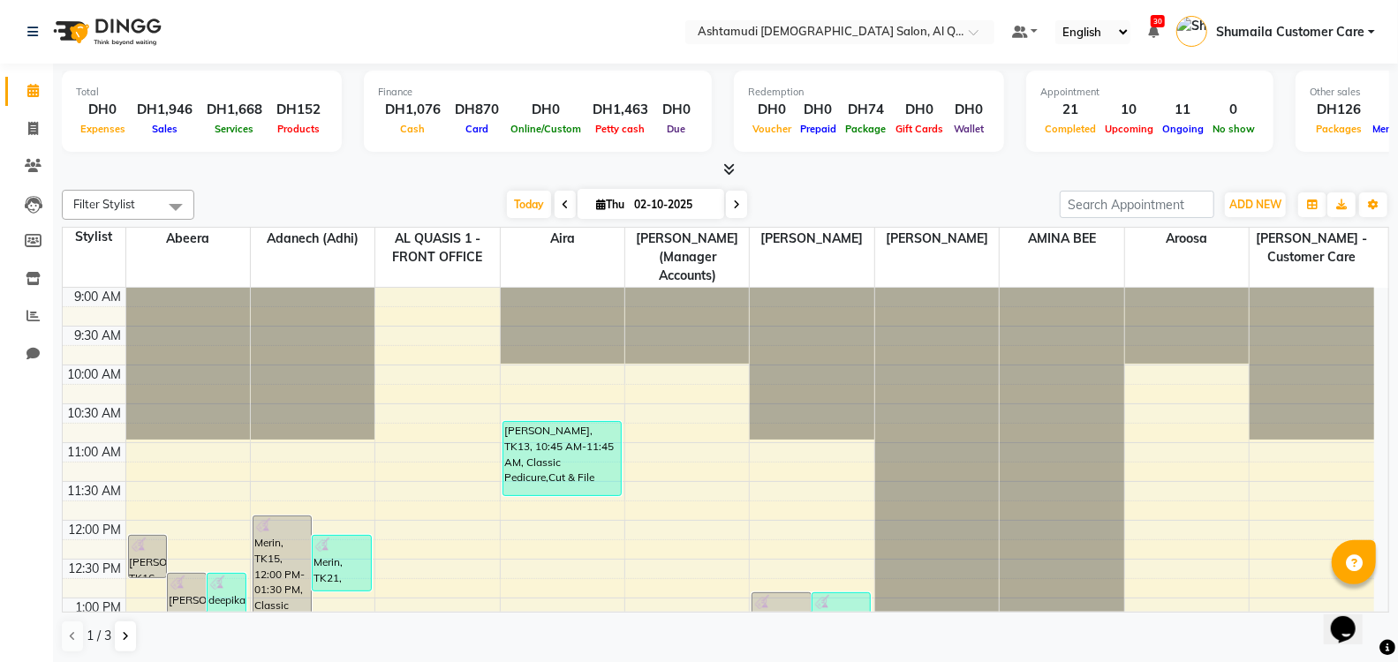
click at [562, 205] on icon at bounding box center [565, 205] width 7 height 11
type input "01-10-2025"
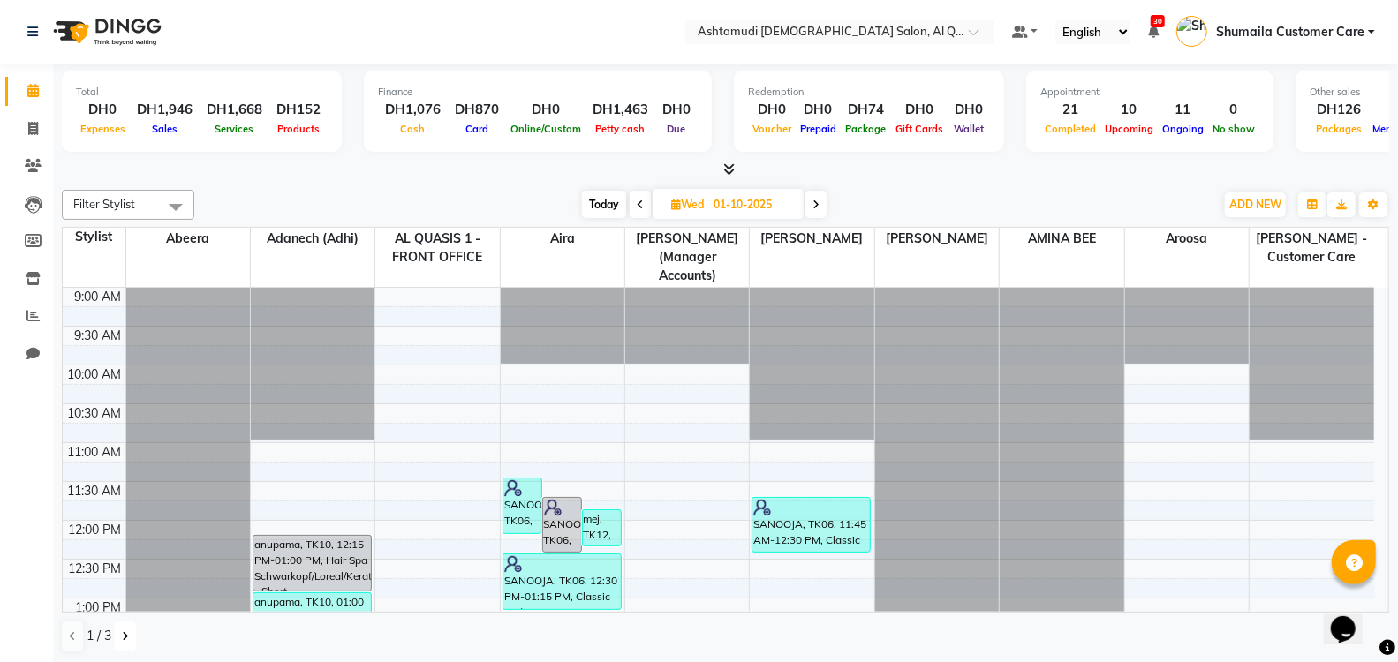
click at [124, 633] on icon at bounding box center [125, 636] width 7 height 11
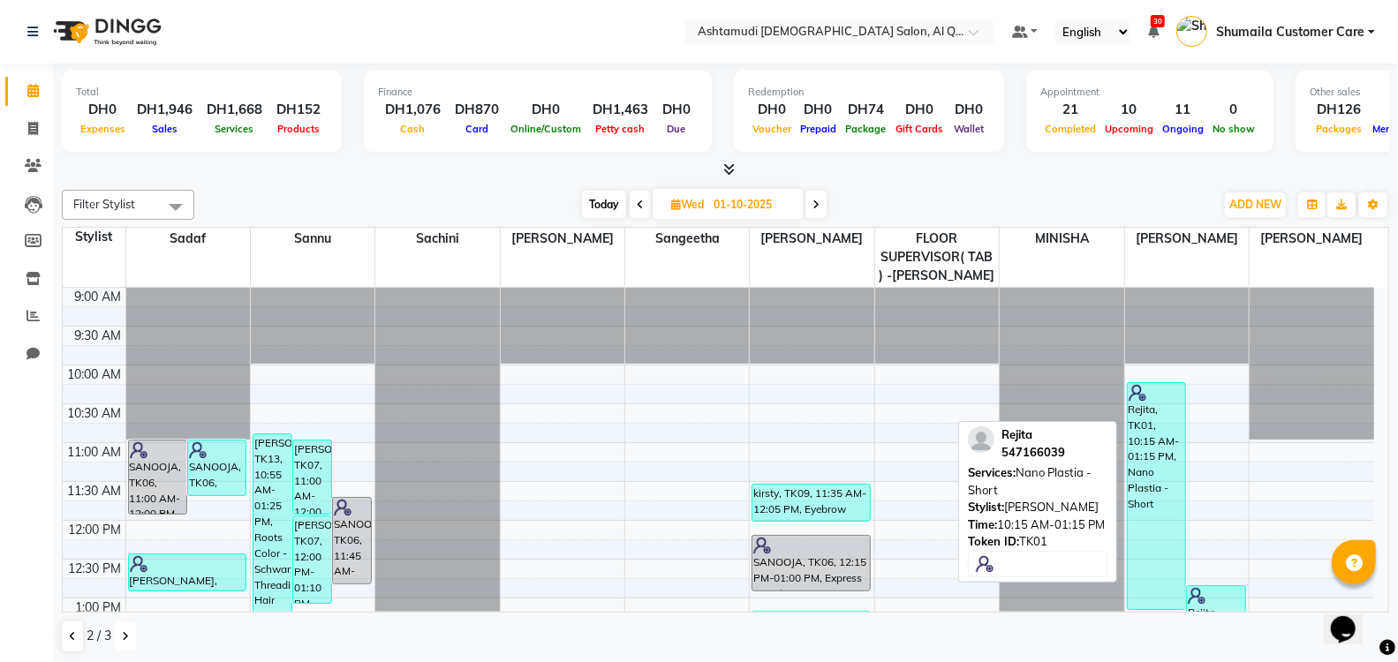
click at [1145, 424] on div "Rejita, TK01, 10:15 AM-01:15 PM, Nano Plastia - Short" at bounding box center [1156, 496] width 57 height 226
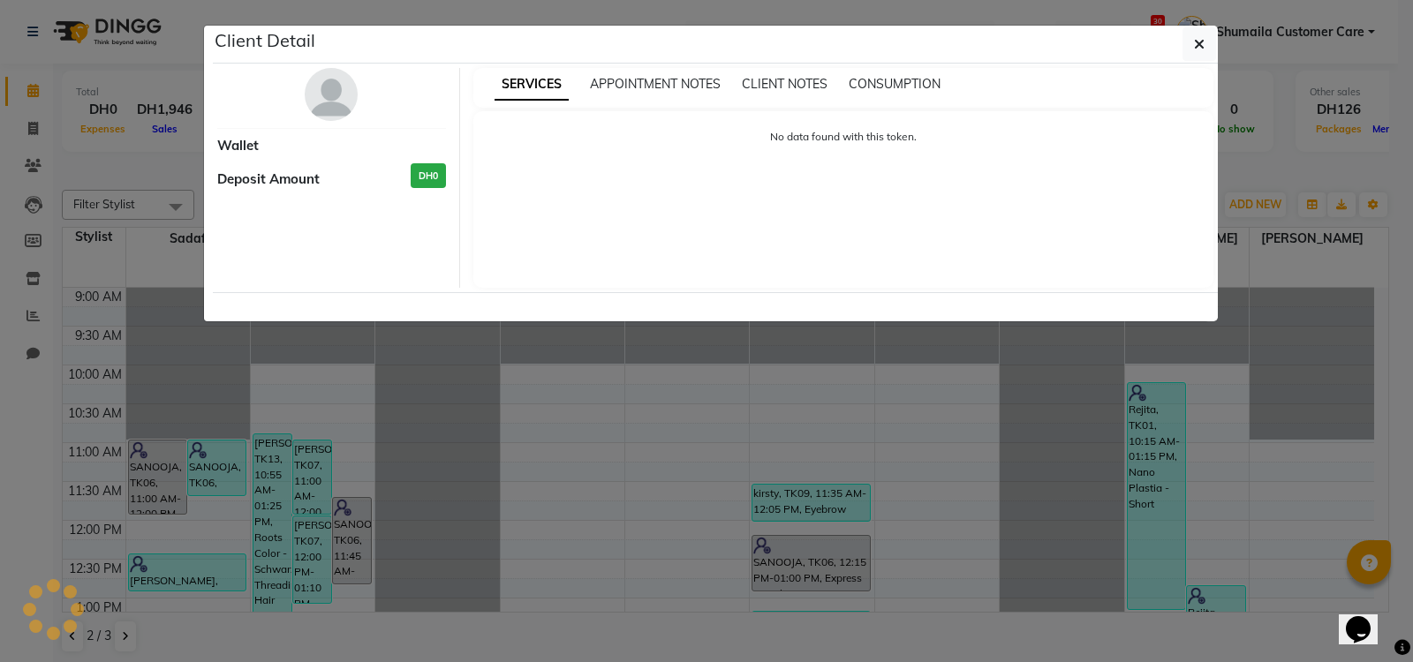
select select "3"
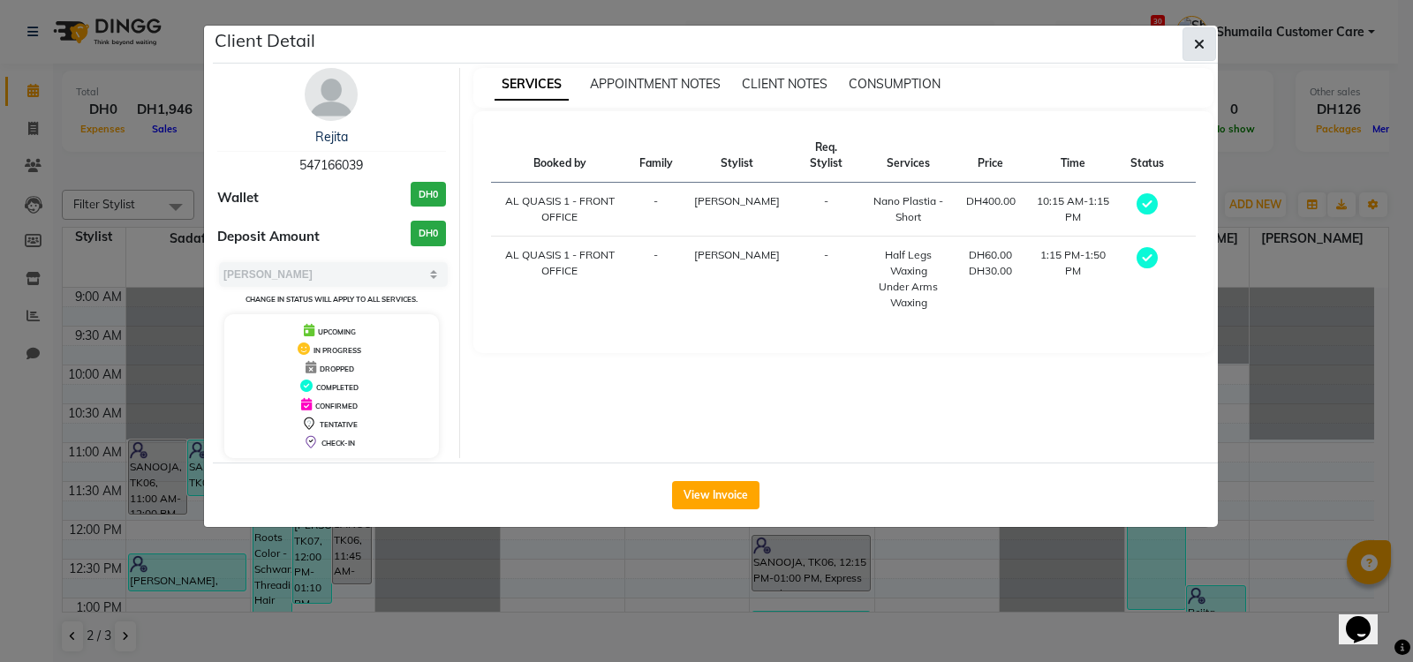
click at [1203, 42] on icon "button" at bounding box center [1199, 44] width 11 height 14
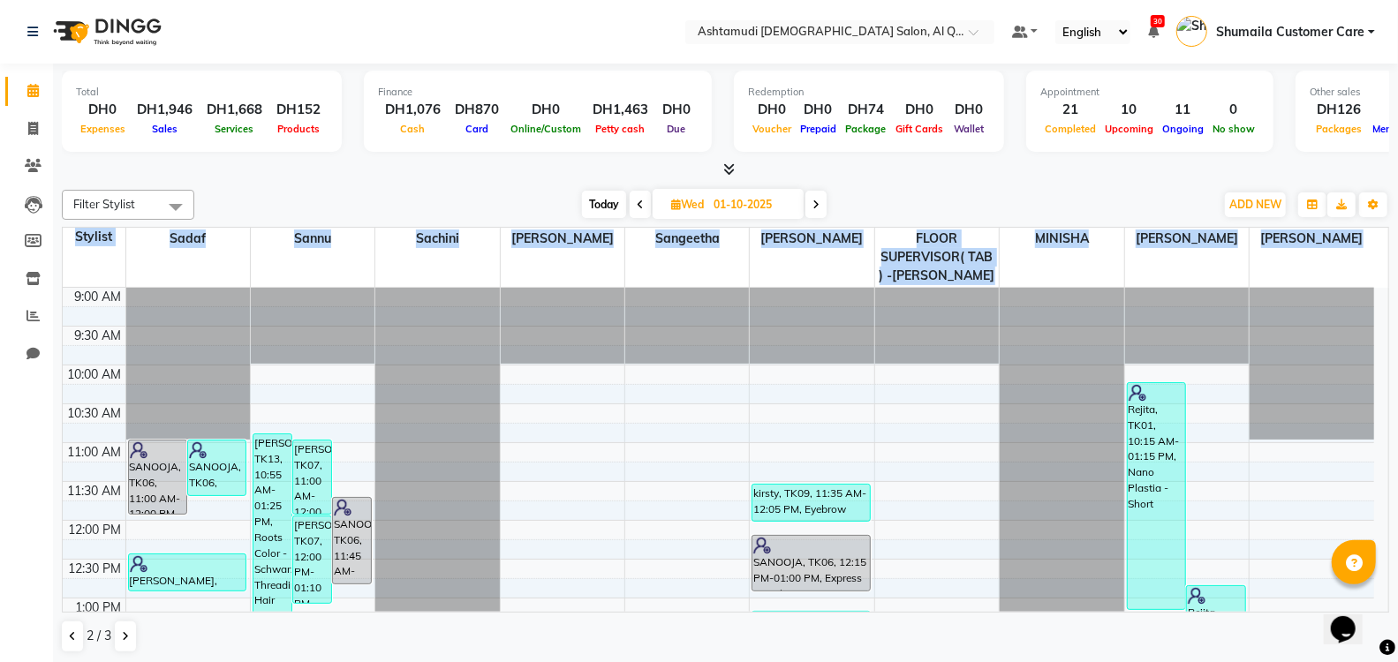
drag, startPoint x: 1388, startPoint y: 342, endPoint x: 1406, endPoint y: 518, distance: 176.6
click at [1398, 519] on html "Select Location × Ashtamudi Ladies Salon, Al Qusais 1 Default Panel My Panel En…" at bounding box center [699, 331] width 1398 height 662
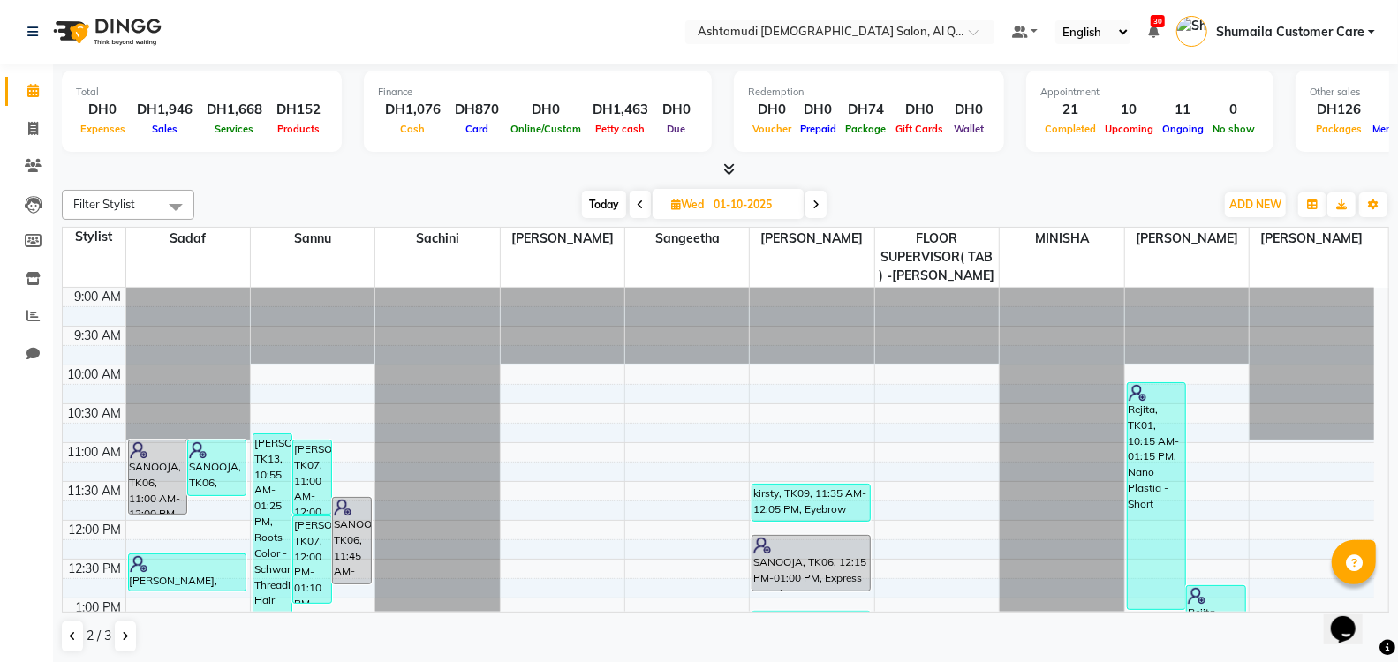
click at [817, 205] on icon at bounding box center [815, 205] width 7 height 11
type input "02-10-2025"
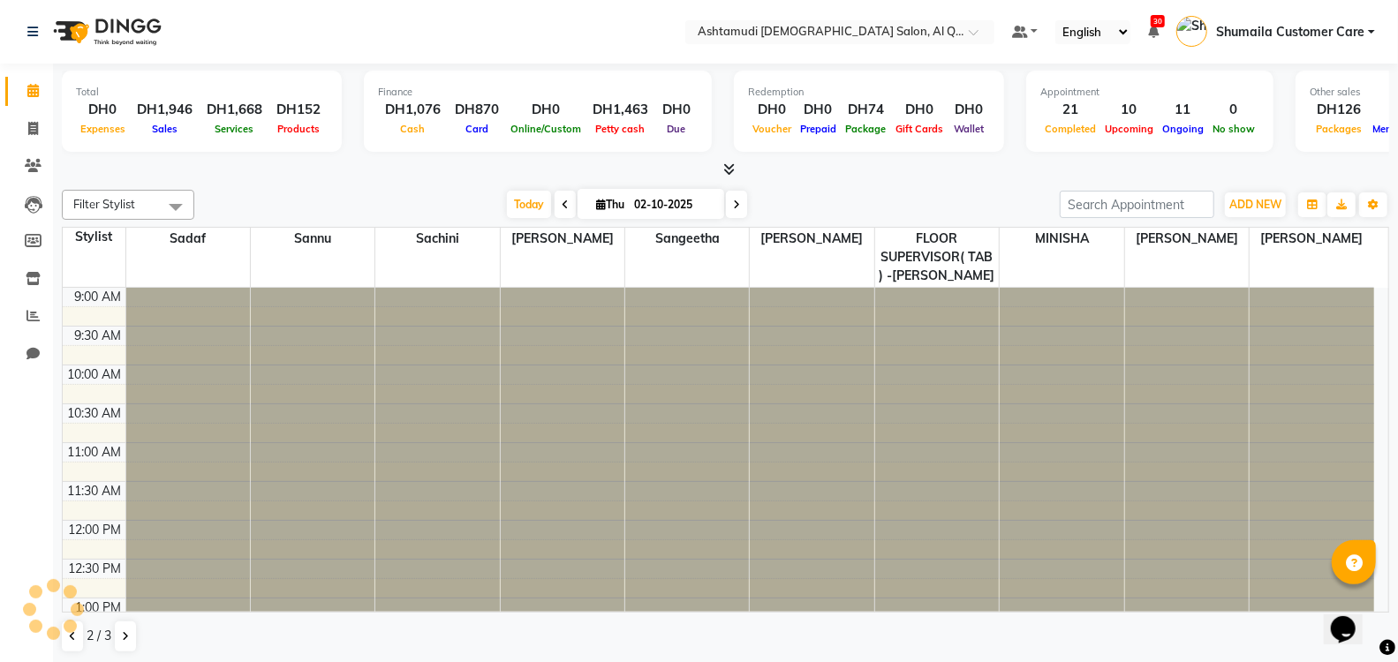
scroll to position [534, 0]
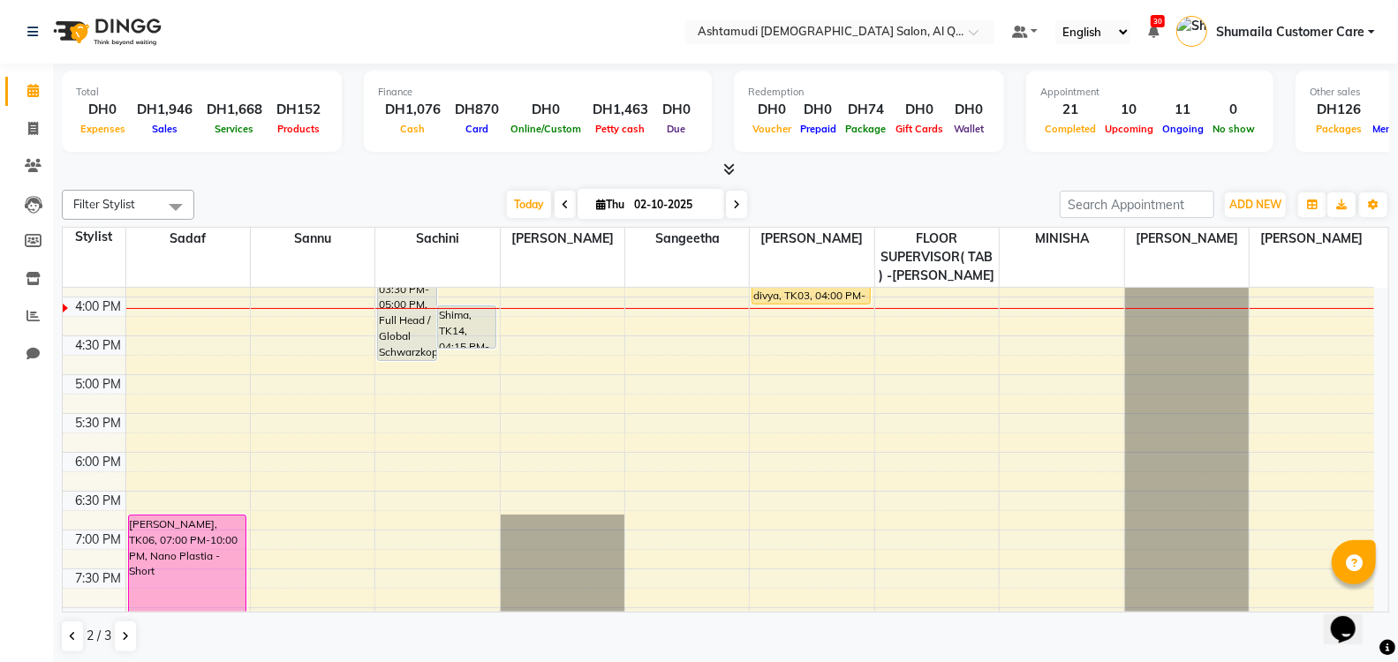
drag, startPoint x: 1391, startPoint y: 499, endPoint x: 1394, endPoint y: 508, distance: 9.2
click at [1394, 508] on div "Total DH0 Expenses DH1,946 Sales DH1,668 Services DH152 Products Finance DH1,07…" at bounding box center [725, 364] width 1345 height 601
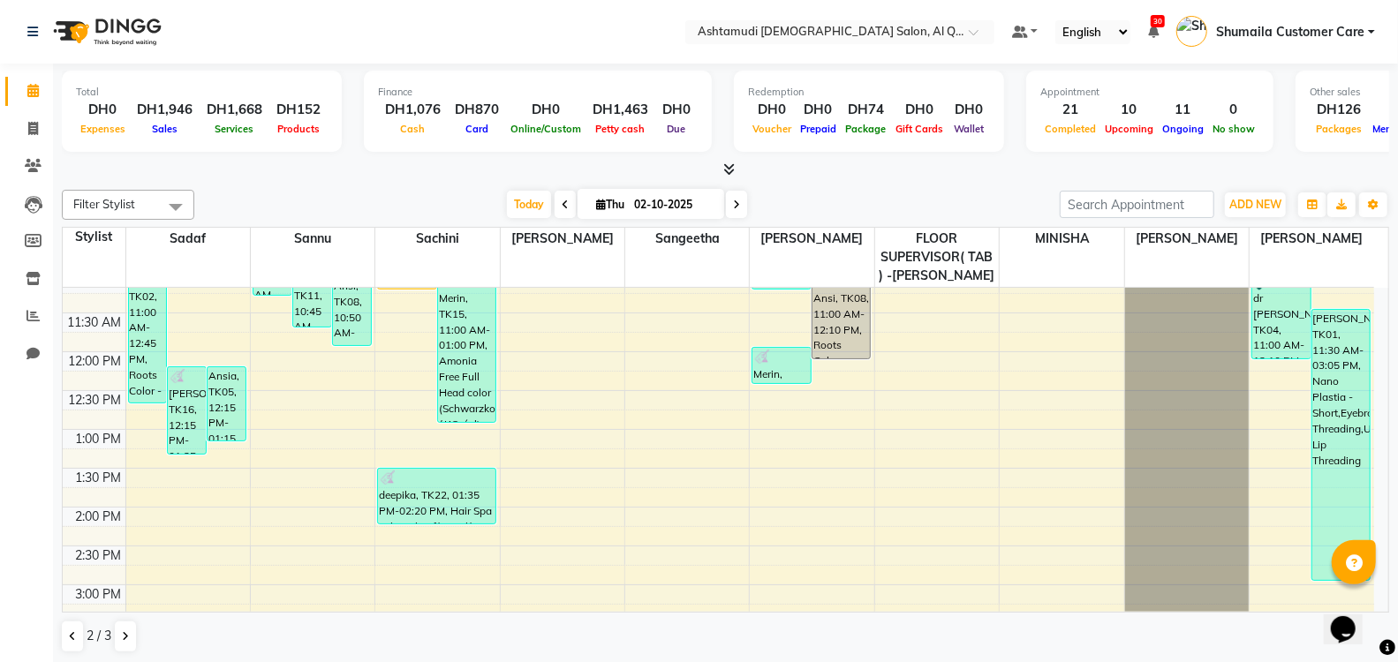
scroll to position [152, 0]
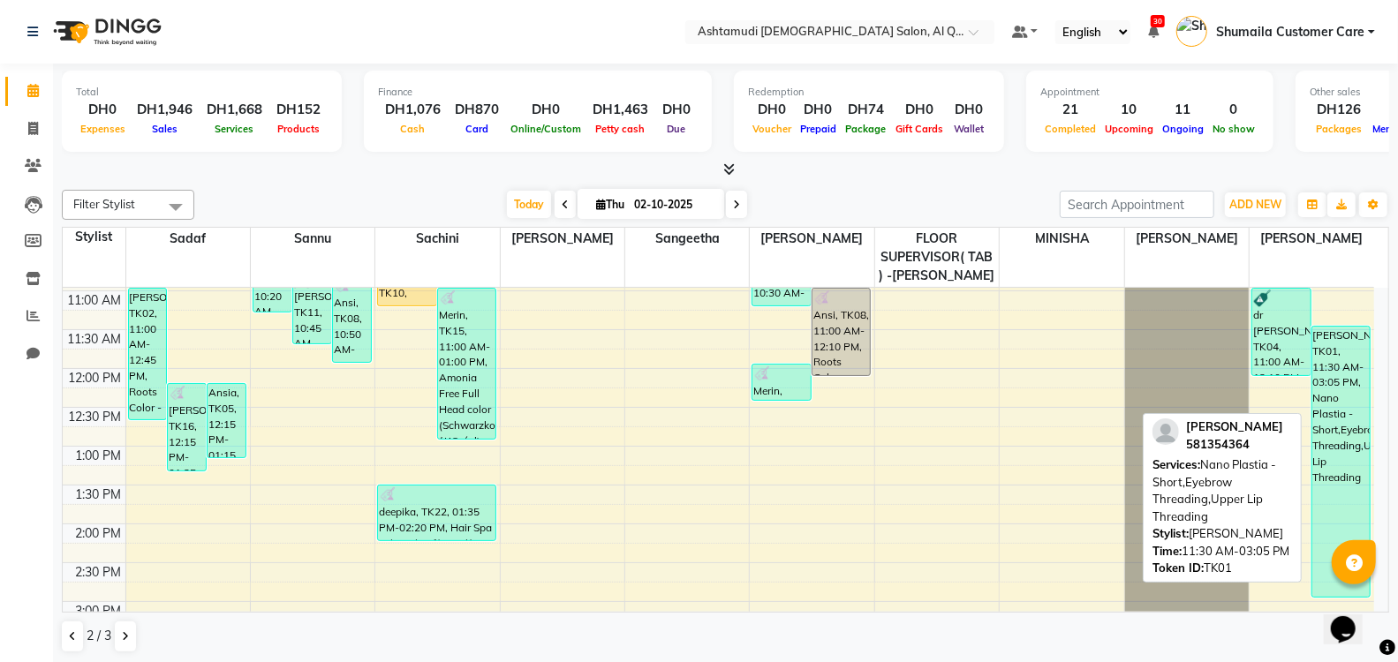
click at [1331, 348] on div "rincy cheriyan, TK01, 11:30 AM-03:05 PM, Nano Plastia - Short,Eyebrow Threading…" at bounding box center [1341, 462] width 58 height 270
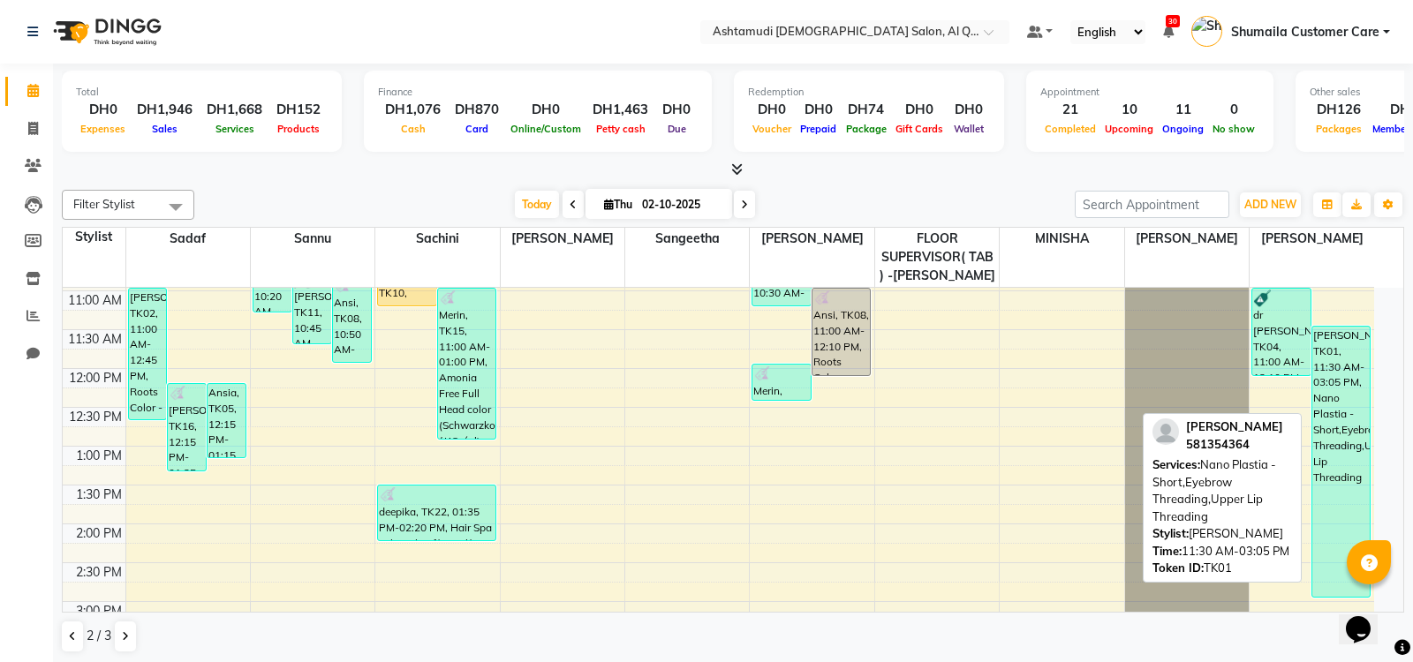
select select "3"
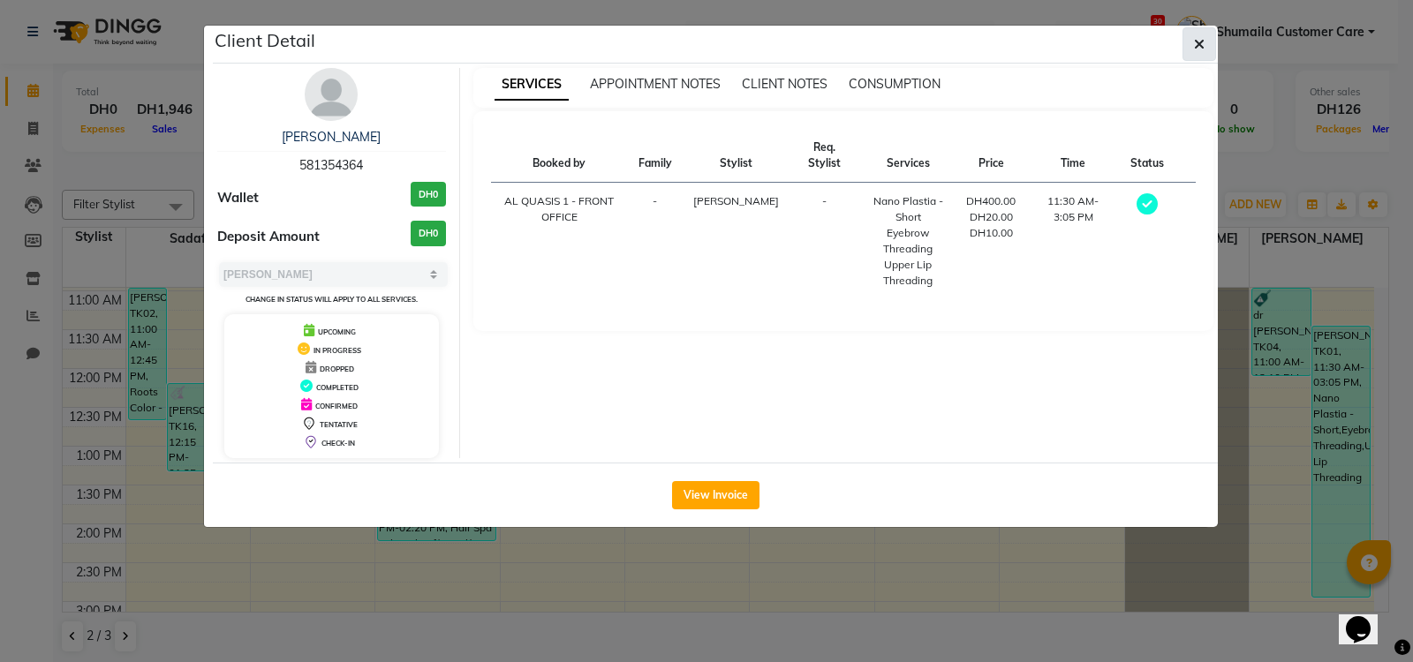
click at [1198, 41] on icon "button" at bounding box center [1199, 44] width 11 height 14
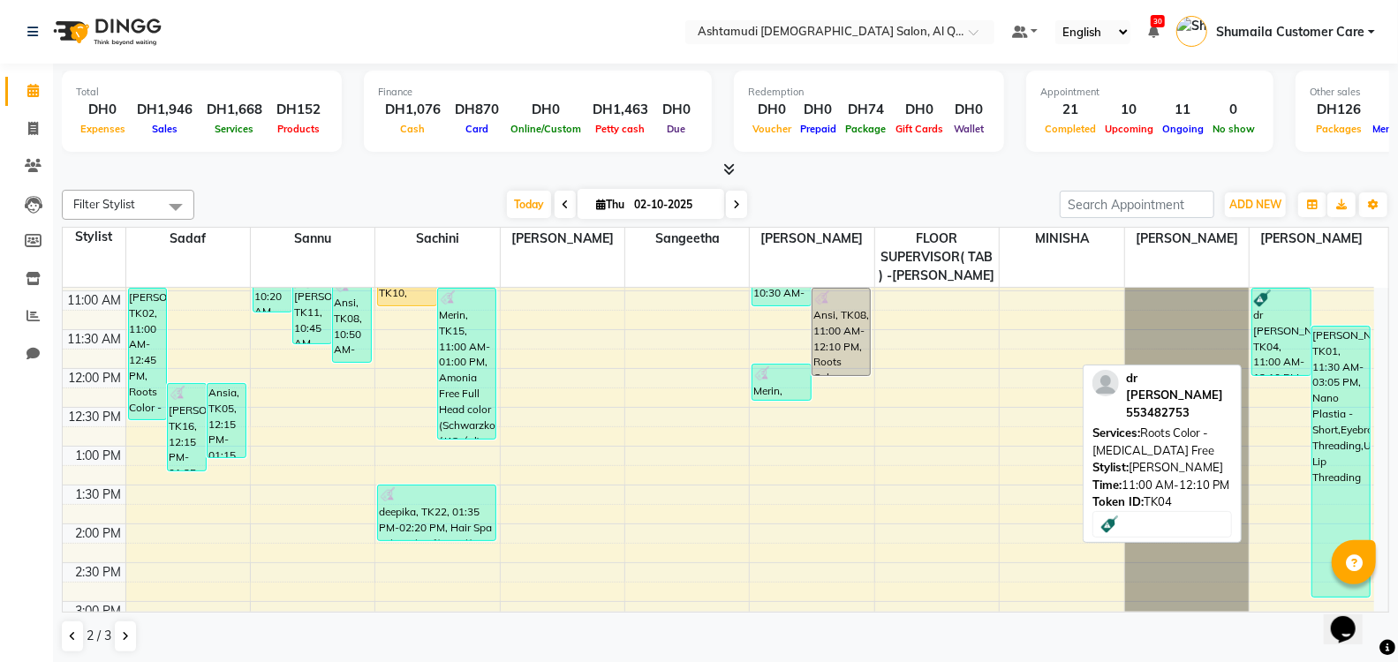
click at [1289, 319] on div "dr sakeena, TK04, 11:00 AM-12:10 PM, Roots Color - Ammonia Free" at bounding box center [1281, 332] width 58 height 87
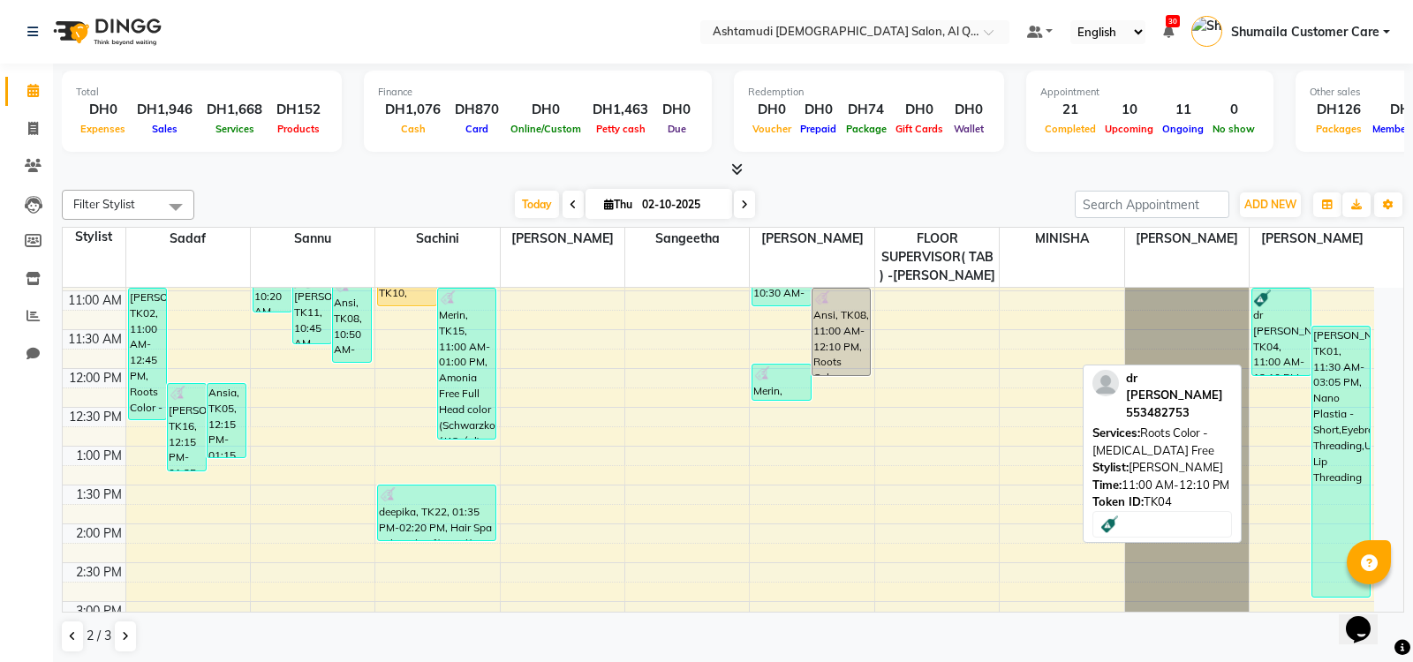
select select "3"
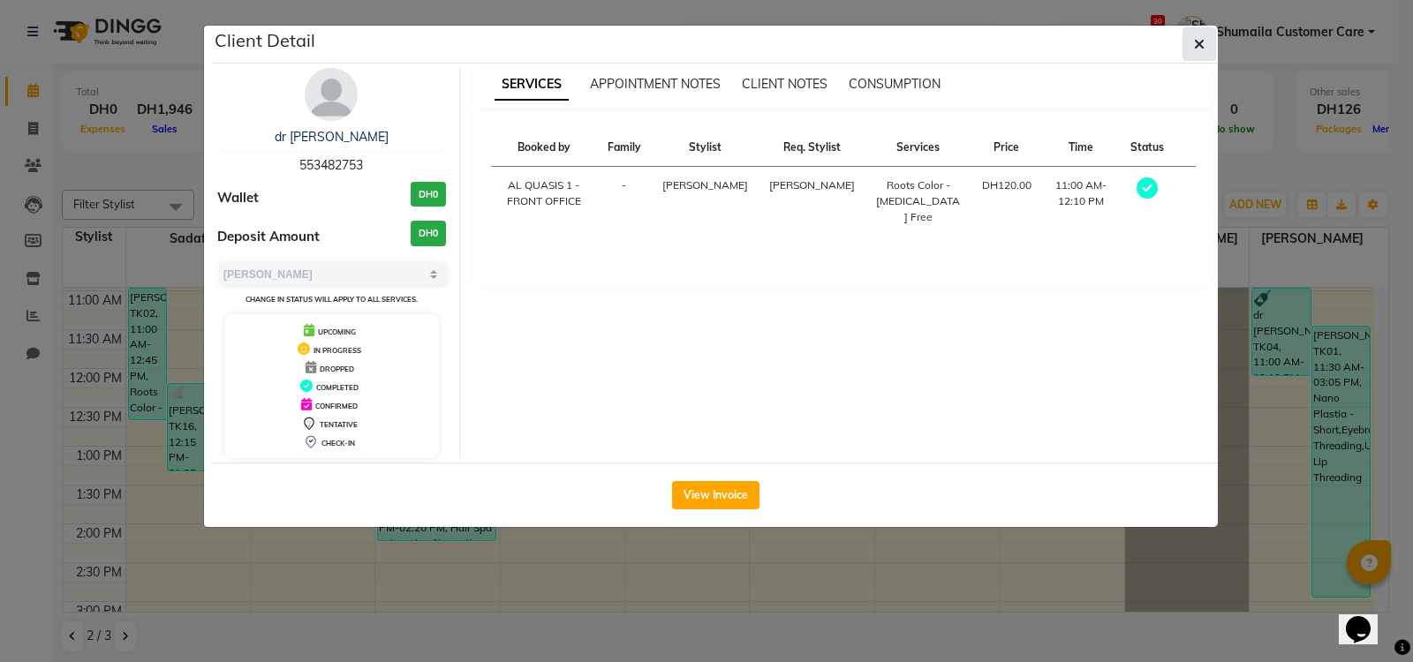
click at [1198, 47] on icon "button" at bounding box center [1199, 44] width 11 height 14
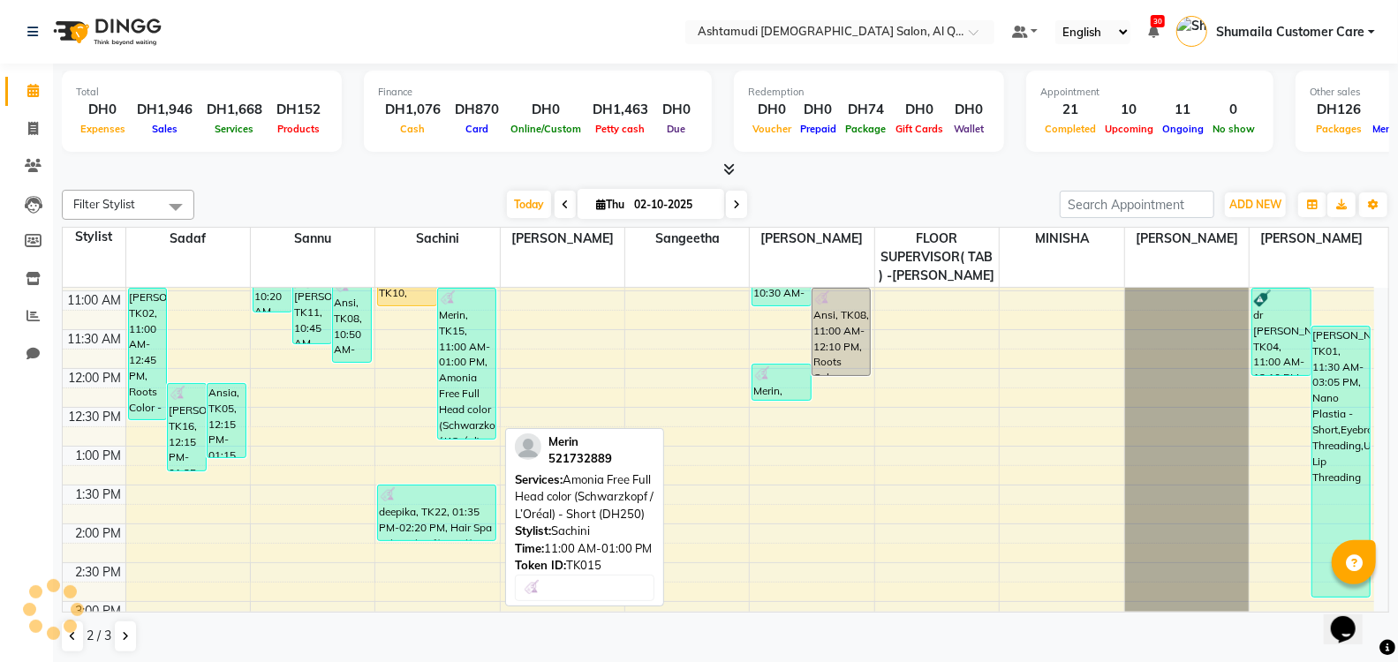
click at [477, 359] on div "Merin, TK15, 11:00 AM-01:00 PM, Amonia Free Full Head color (Schwarzkopf / L’Or…" at bounding box center [466, 364] width 57 height 150
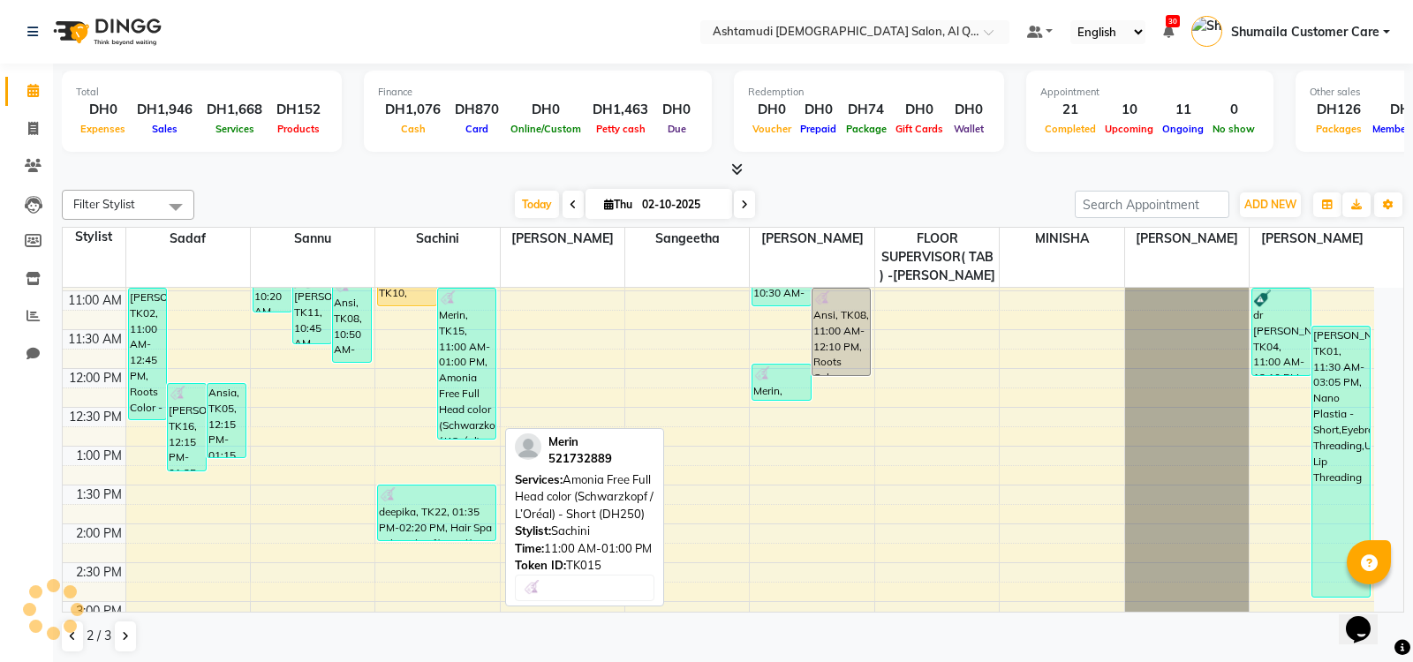
select select "3"
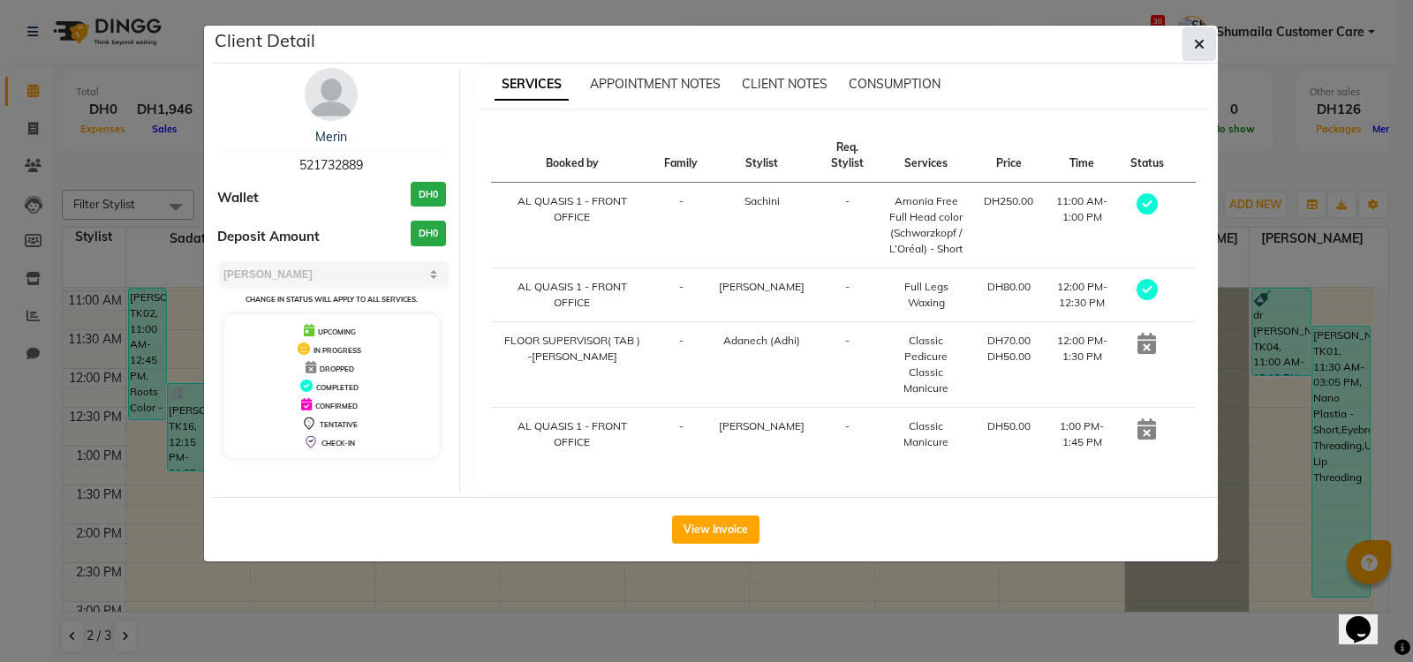
click at [1202, 42] on icon "button" at bounding box center [1199, 44] width 11 height 14
